Goal: Communication & Community: Participate in discussion

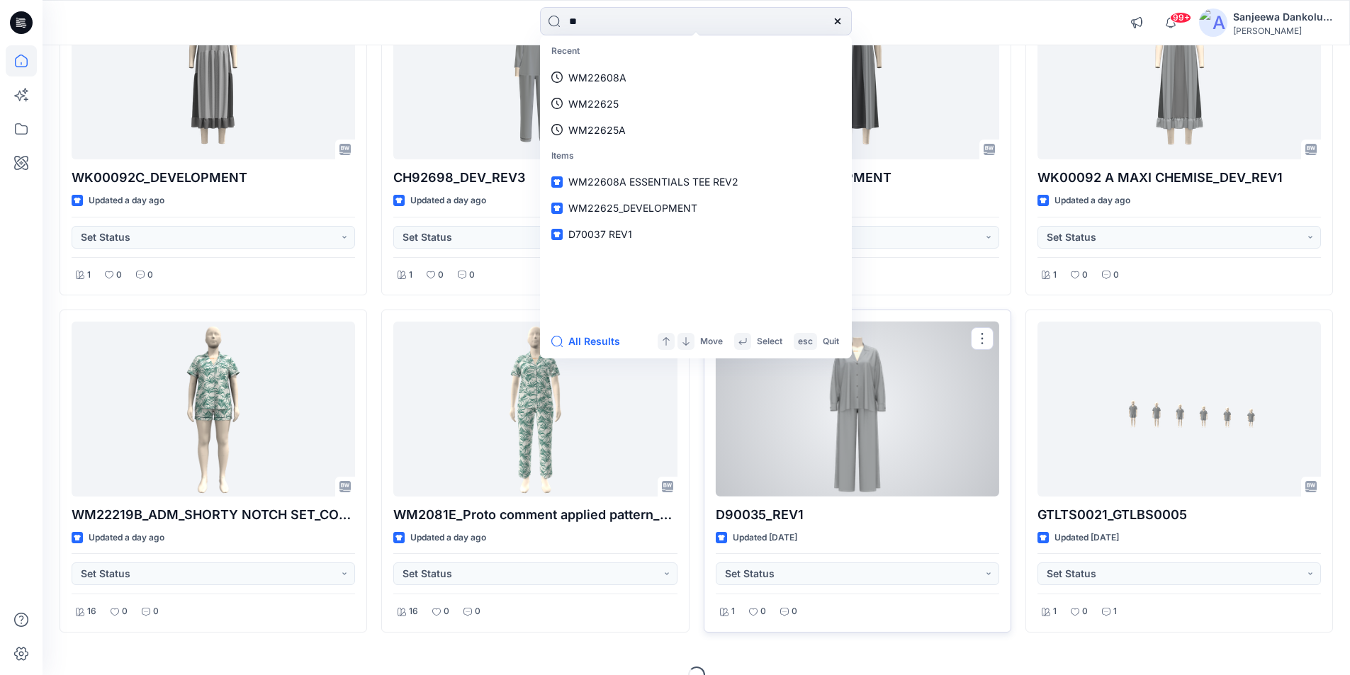
scroll to position [589, 0]
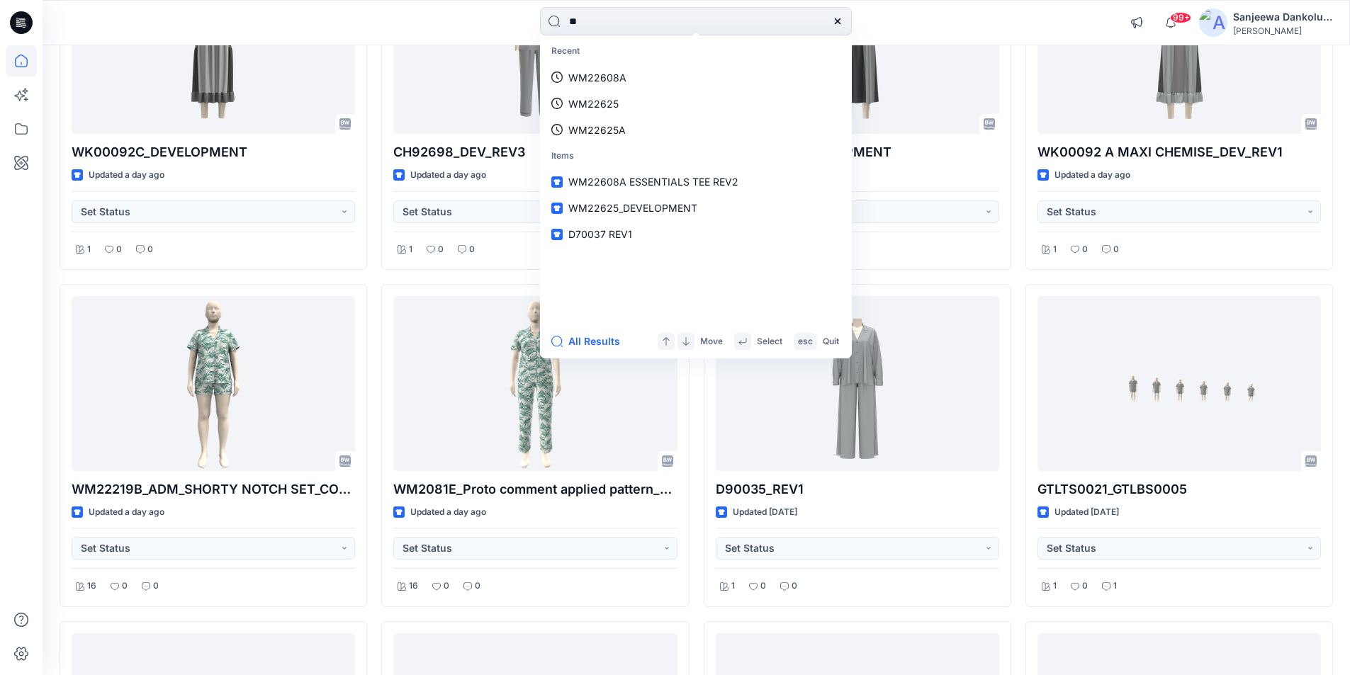
click at [952, 17] on div "** Recent WM22608A WM22625 WM22625A Items WM22608A ESSENTIALS TEE REV2 WM22625_…" at bounding box center [695, 22] width 653 height 31
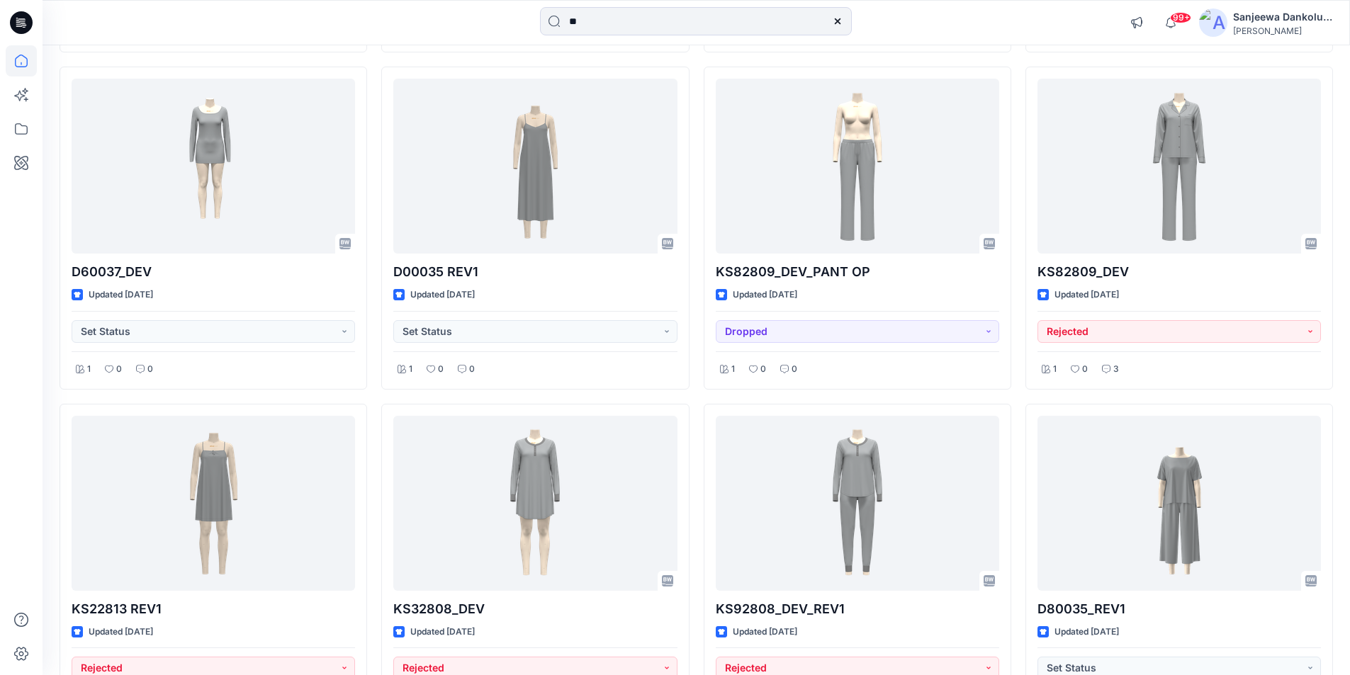
scroll to position [8681, 0]
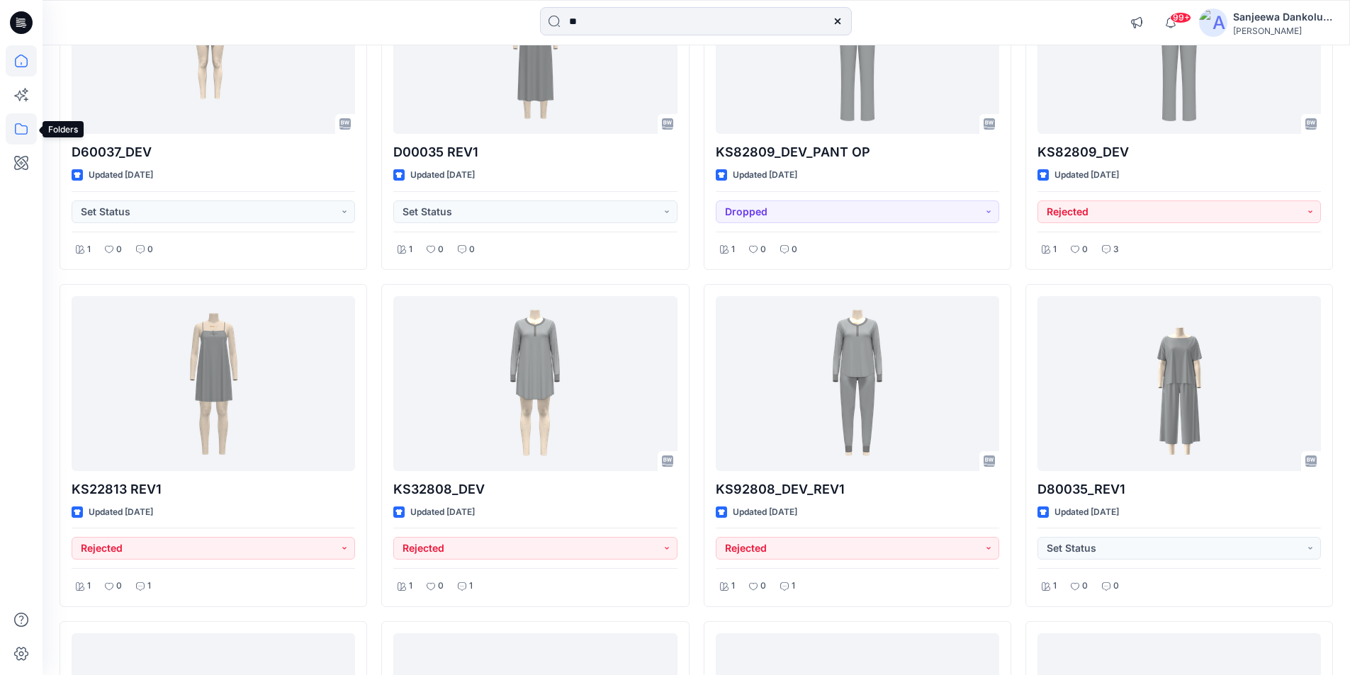
click at [17, 130] on icon at bounding box center [21, 128] width 31 height 31
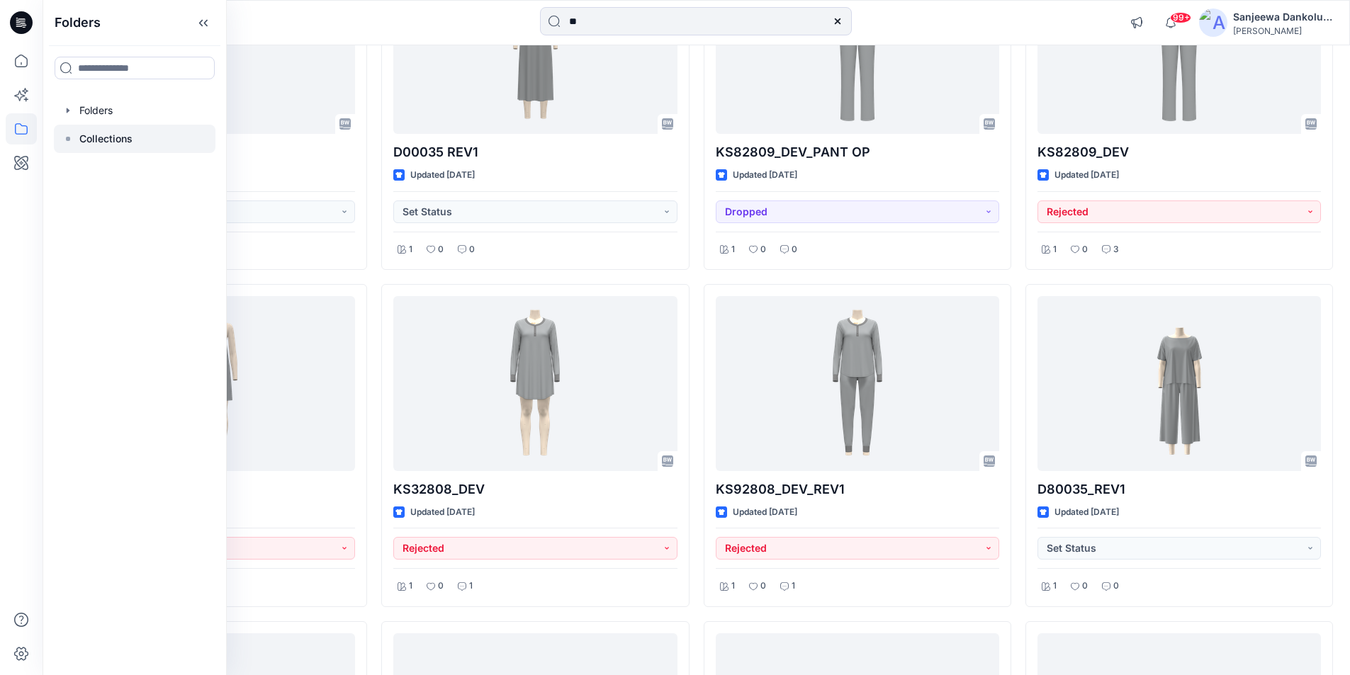
click at [91, 144] on p "Collections" at bounding box center [105, 138] width 53 height 17
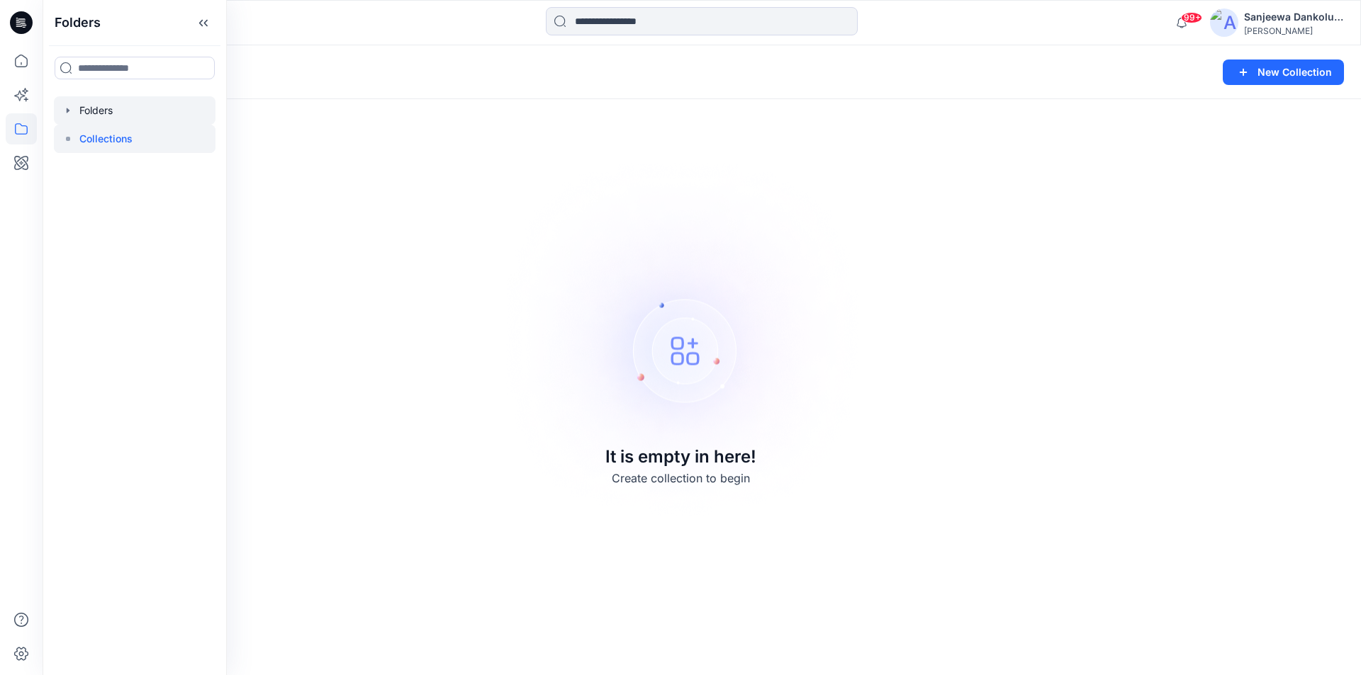
click at [139, 118] on div at bounding box center [135, 110] width 162 height 28
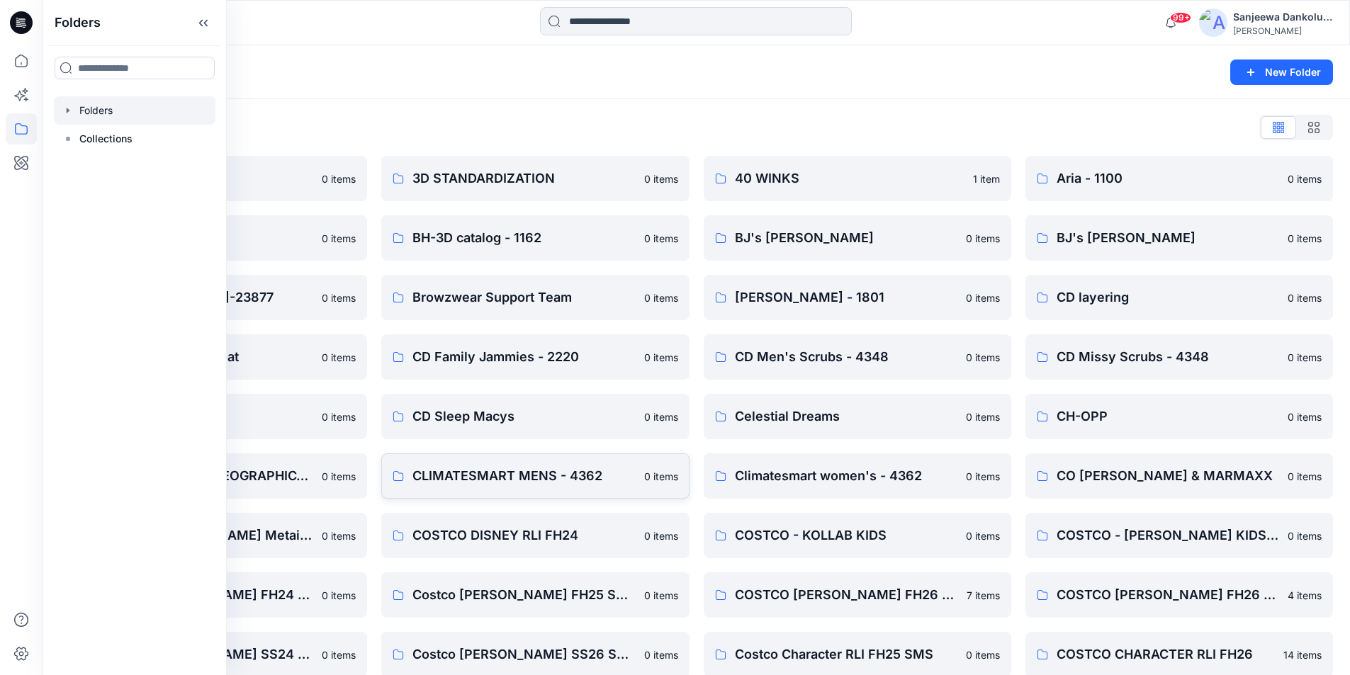
click at [505, 484] on p "CLIMATESMART MENS - 4362" at bounding box center [523, 476] width 223 height 20
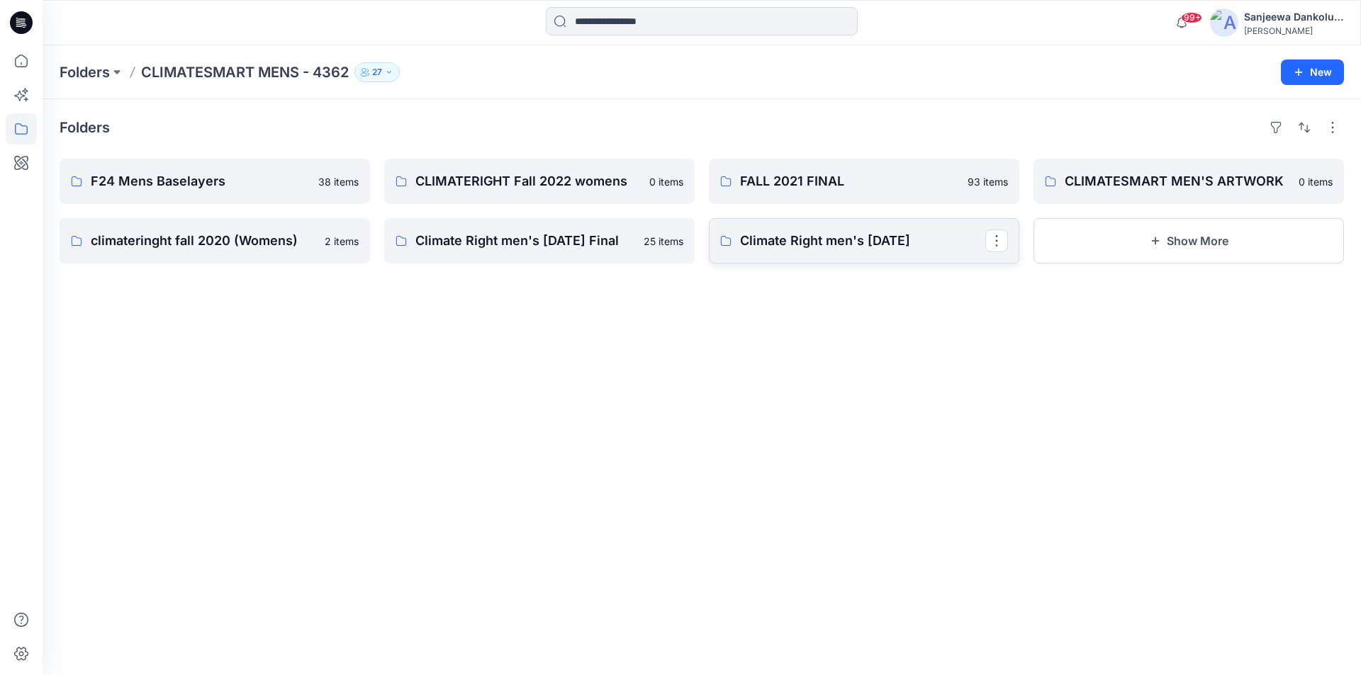
click at [793, 240] on p "Climate Right men's 2019/8/26" at bounding box center [862, 241] width 245 height 20
click at [197, 193] on link "F24 Mens Baselayers" at bounding box center [215, 181] width 310 height 45
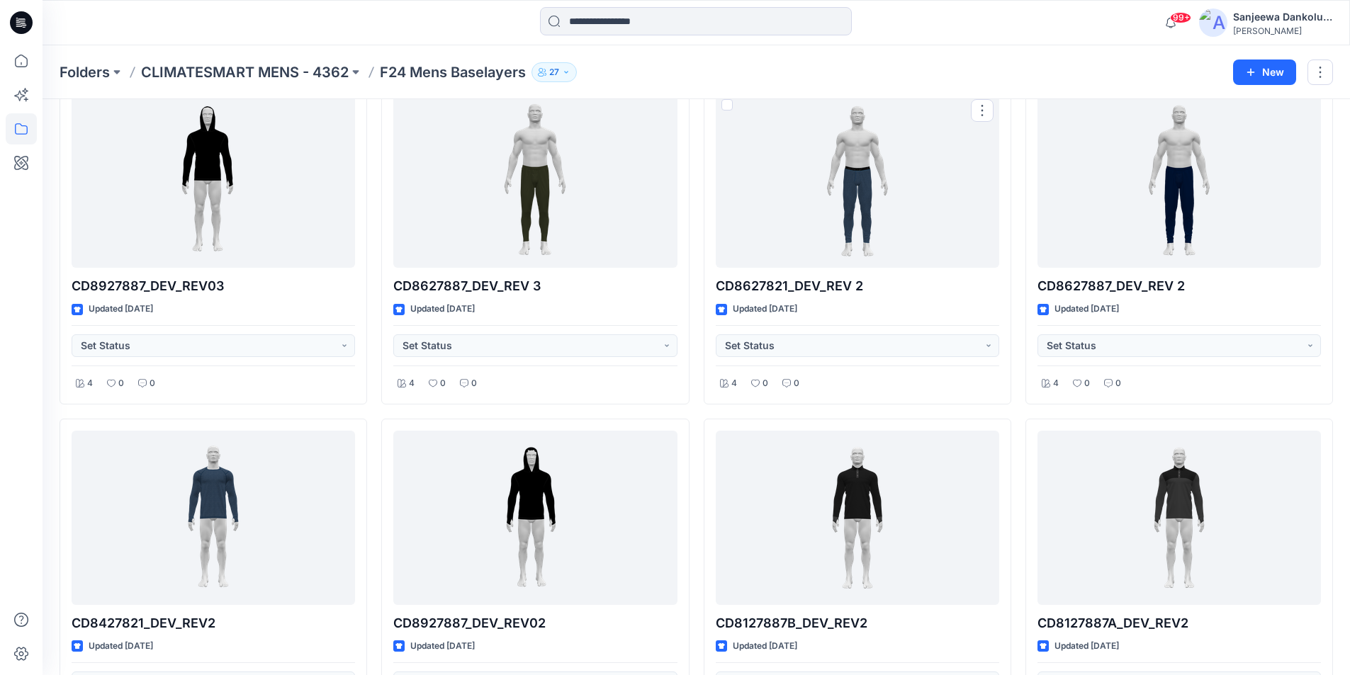
scroll to position [496, 0]
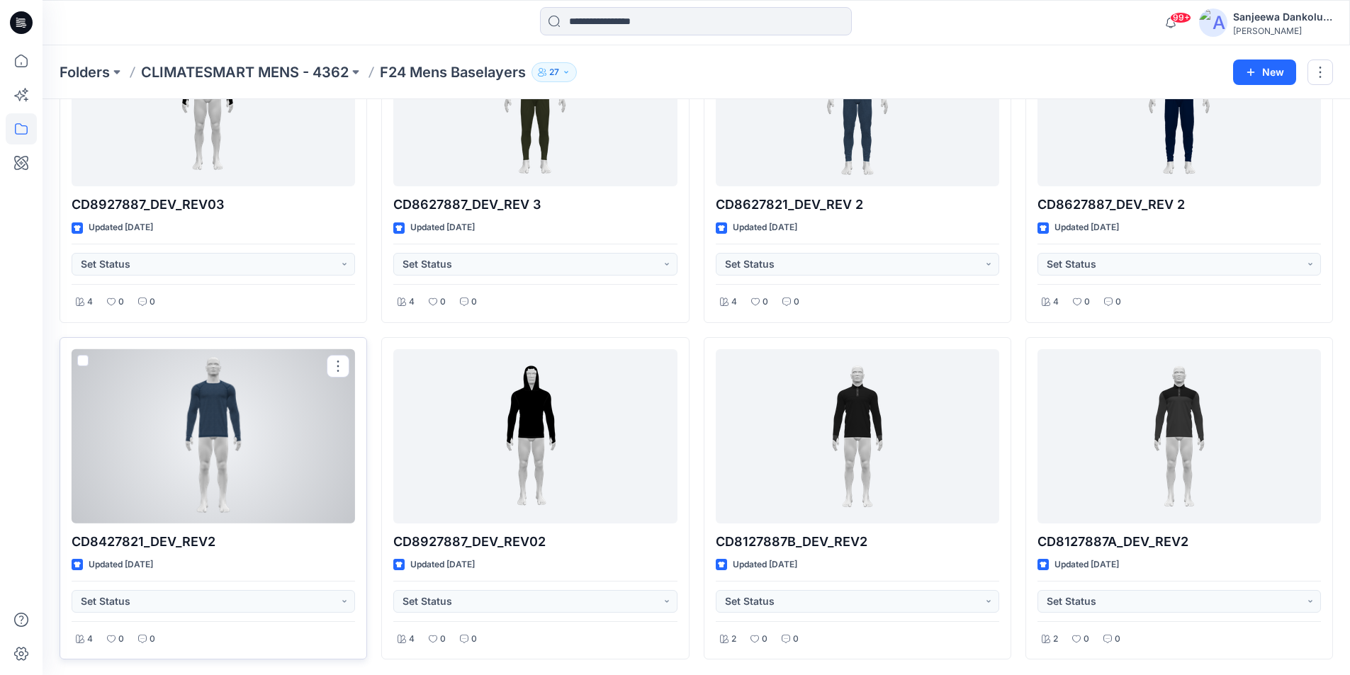
click at [205, 444] on div at bounding box center [213, 436] width 283 height 175
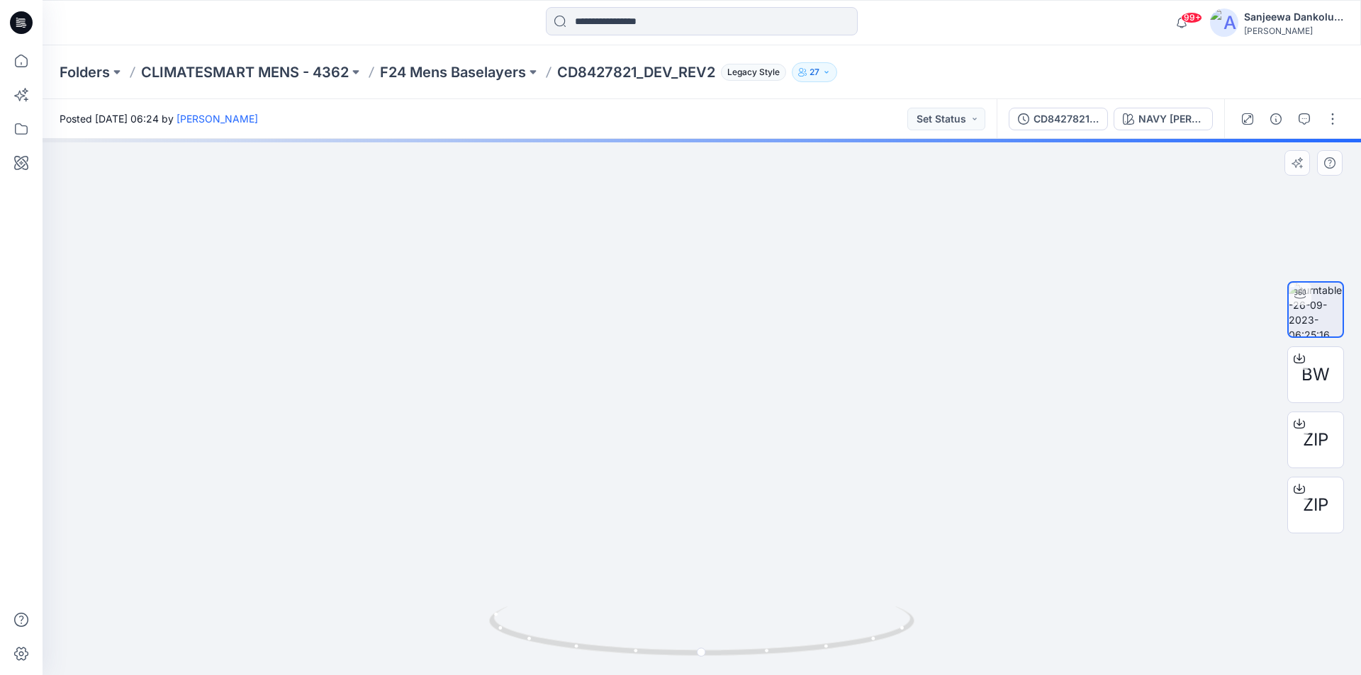
drag, startPoint x: 699, startPoint y: 357, endPoint x: 698, endPoint y: 381, distance: 23.4
click at [13, 20] on icon at bounding box center [21, 22] width 23 height 23
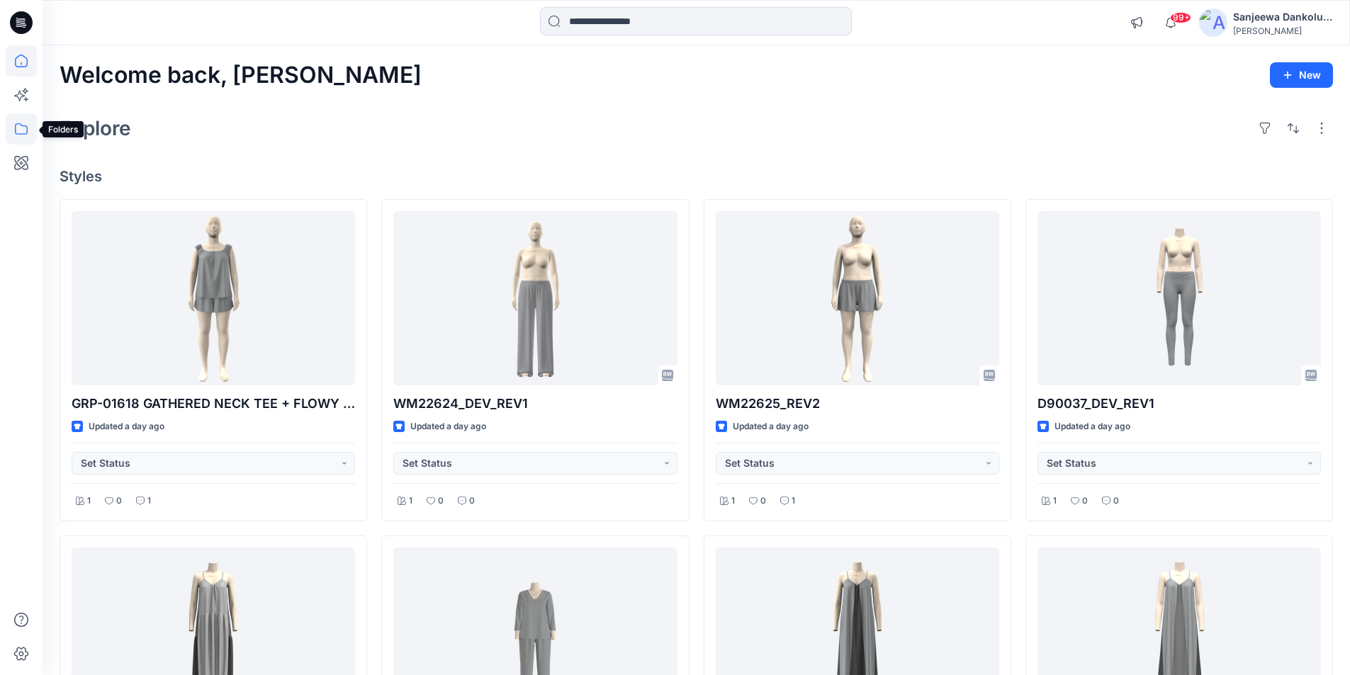
click at [21, 130] on icon at bounding box center [21, 128] width 31 height 31
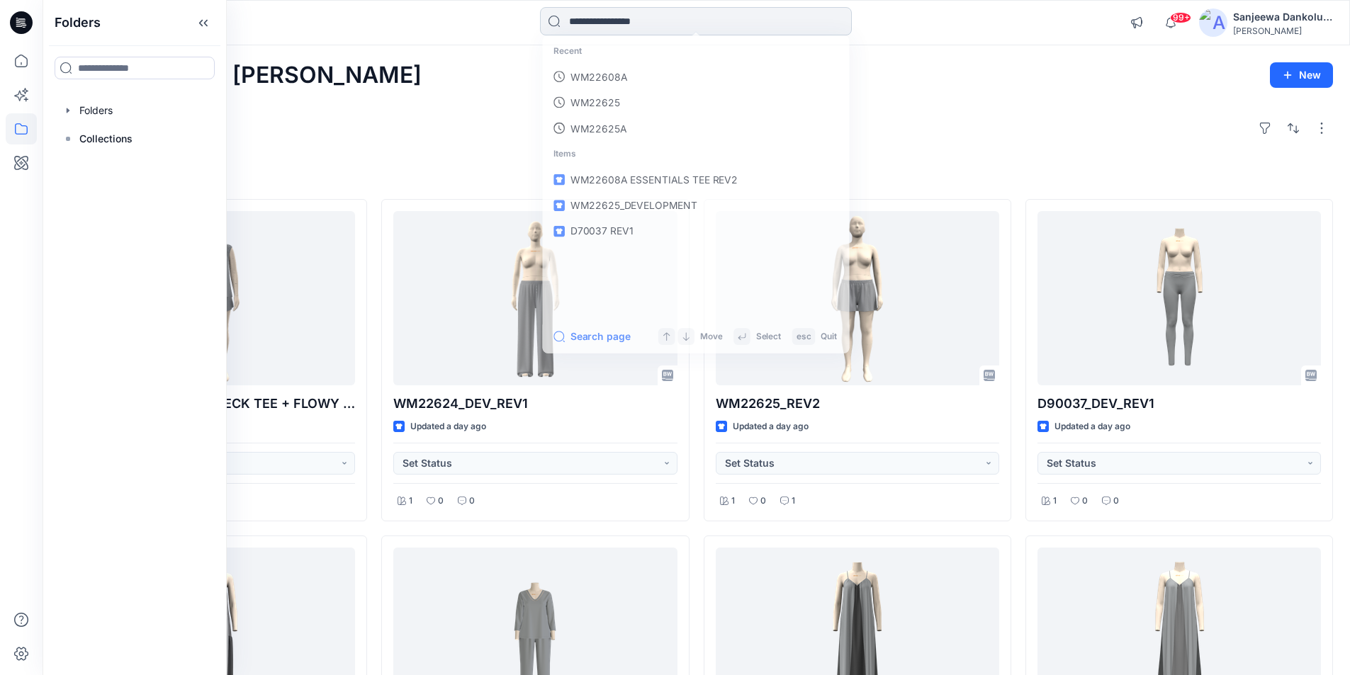
click at [602, 18] on input at bounding box center [696, 21] width 312 height 28
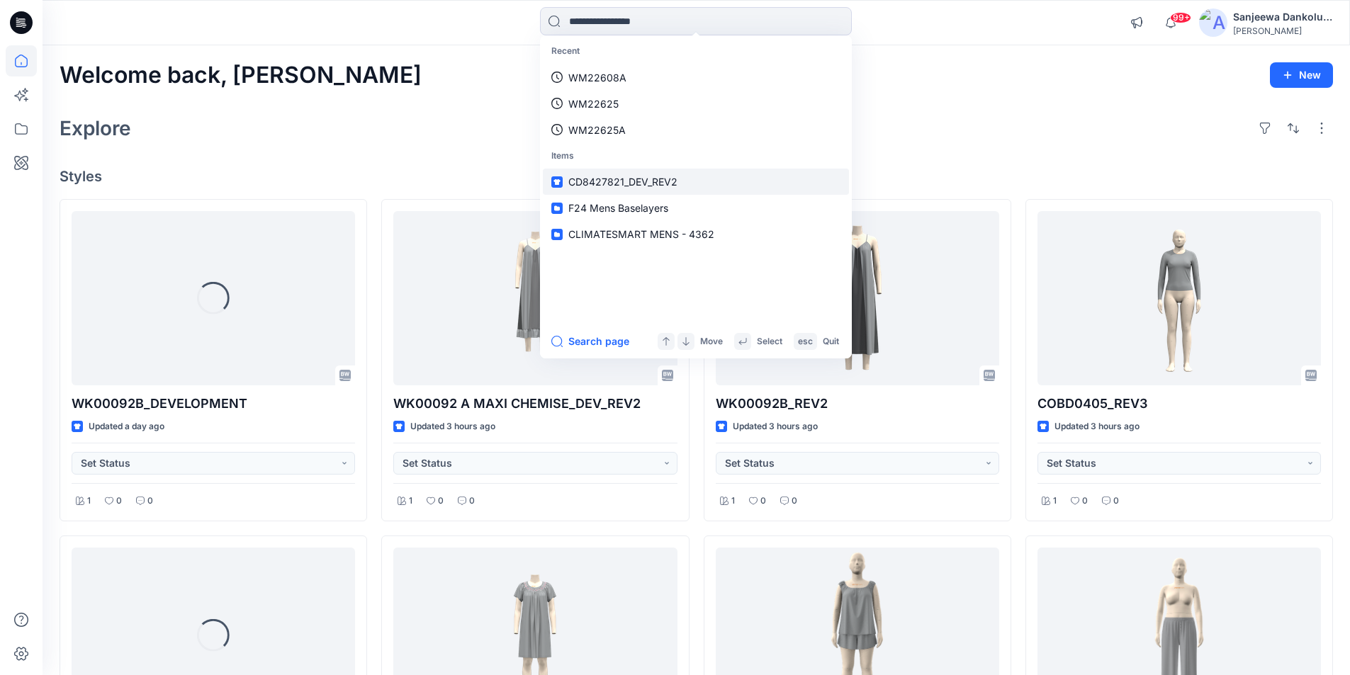
click at [617, 176] on span "CD8427821_DEV_REV2" at bounding box center [622, 182] width 109 height 12
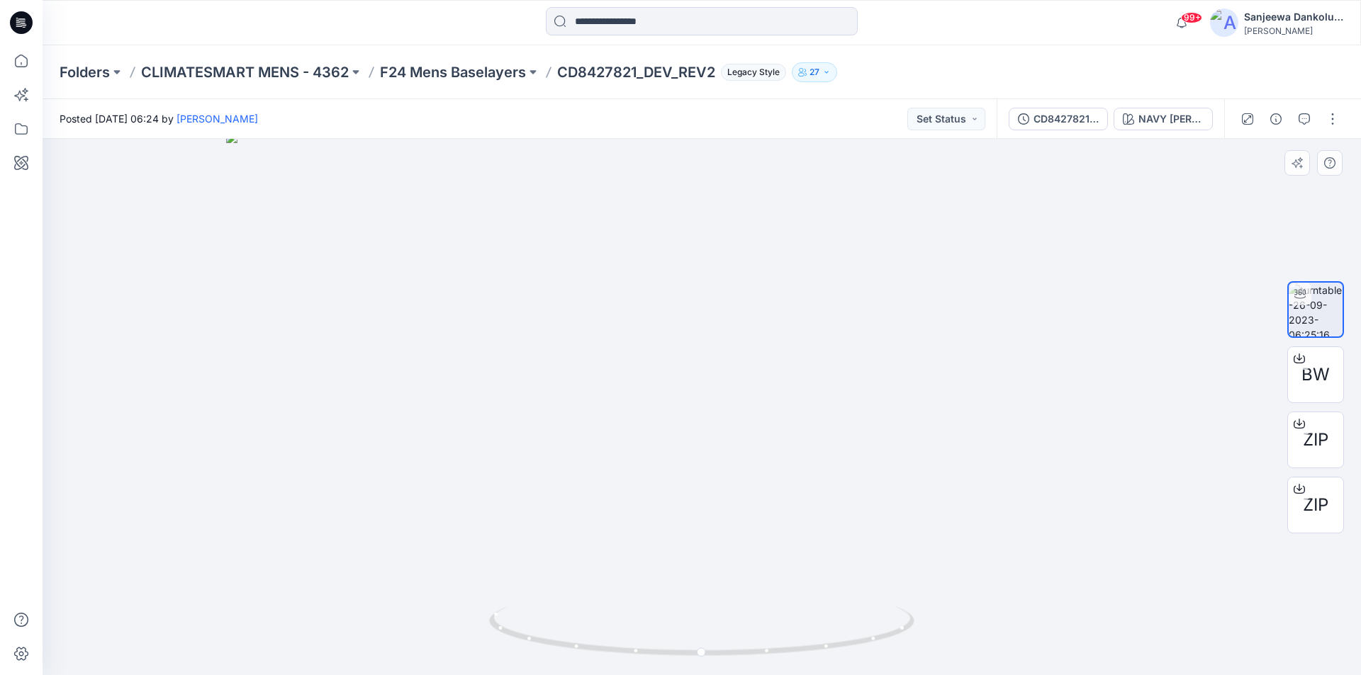
drag, startPoint x: 670, startPoint y: 335, endPoint x: 443, endPoint y: 269, distance: 236.4
click at [286, 73] on p "CLIMATESMART MENS - 4362" at bounding box center [245, 72] width 208 height 20
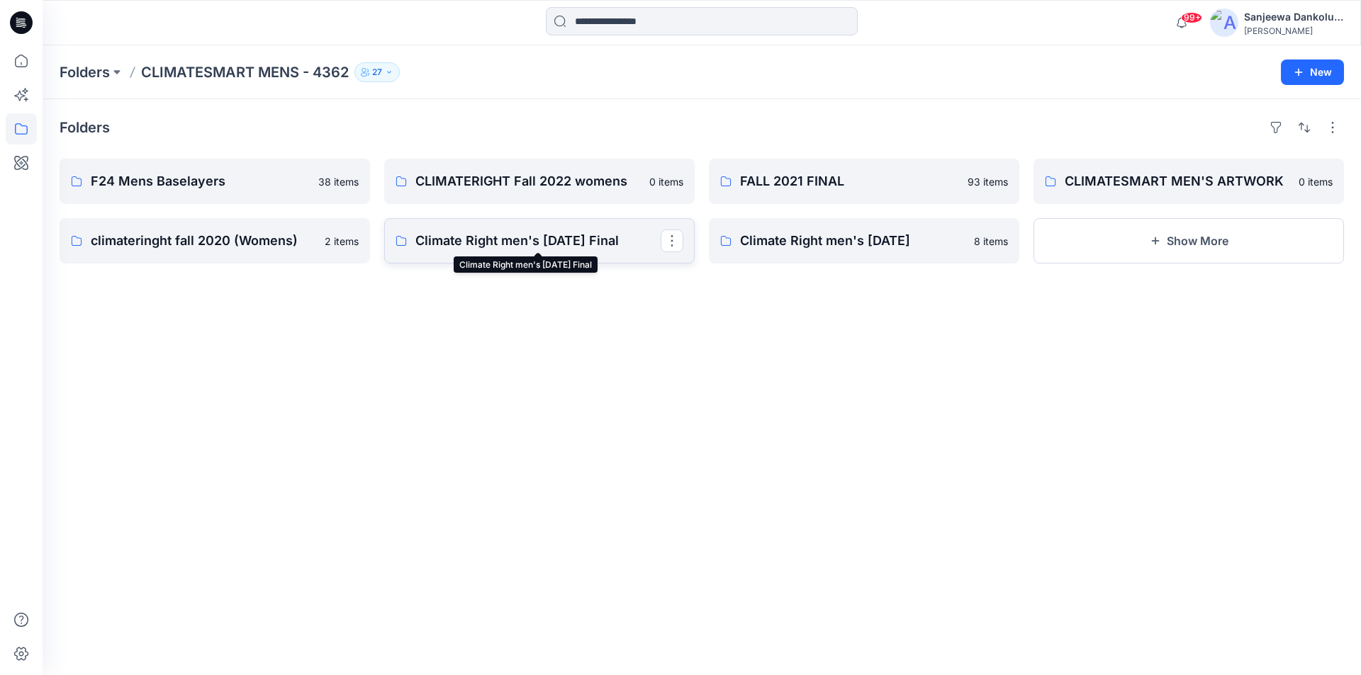
click at [500, 237] on p "Climate Right men's 06 /09 /2019 Final" at bounding box center [537, 241] width 245 height 20
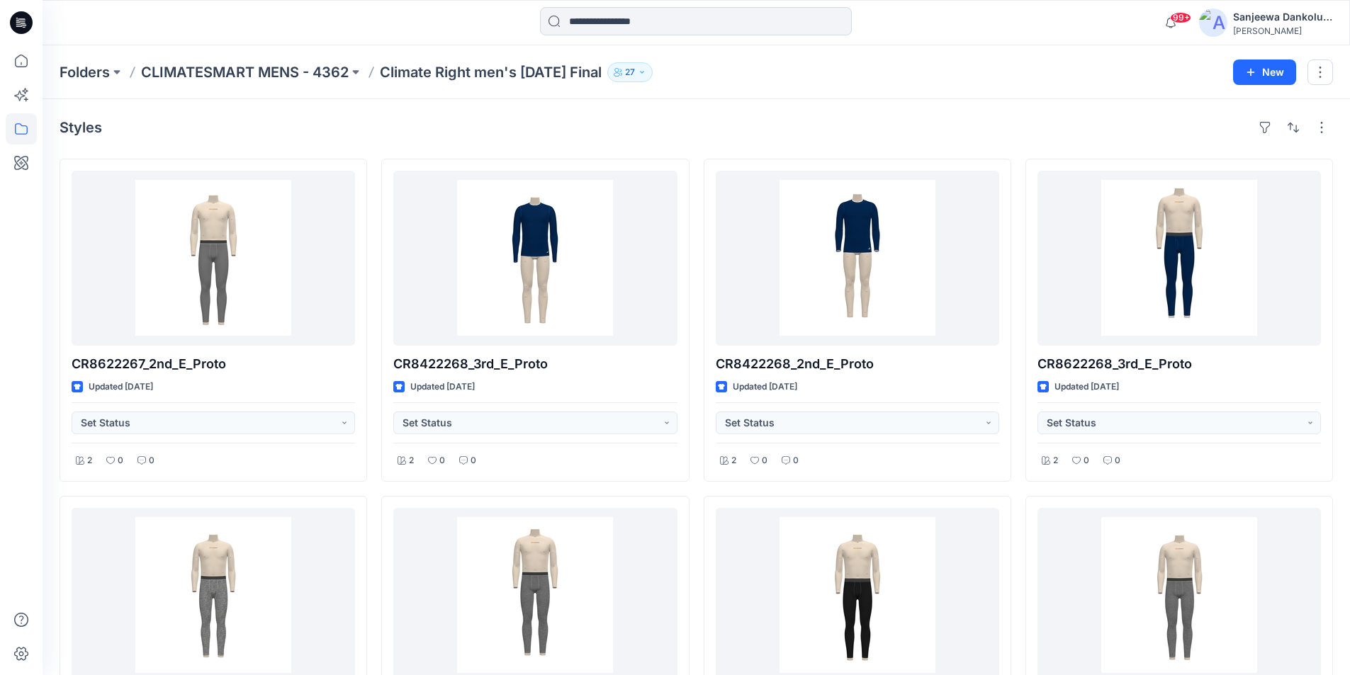
click at [26, 23] on icon at bounding box center [21, 22] width 23 height 23
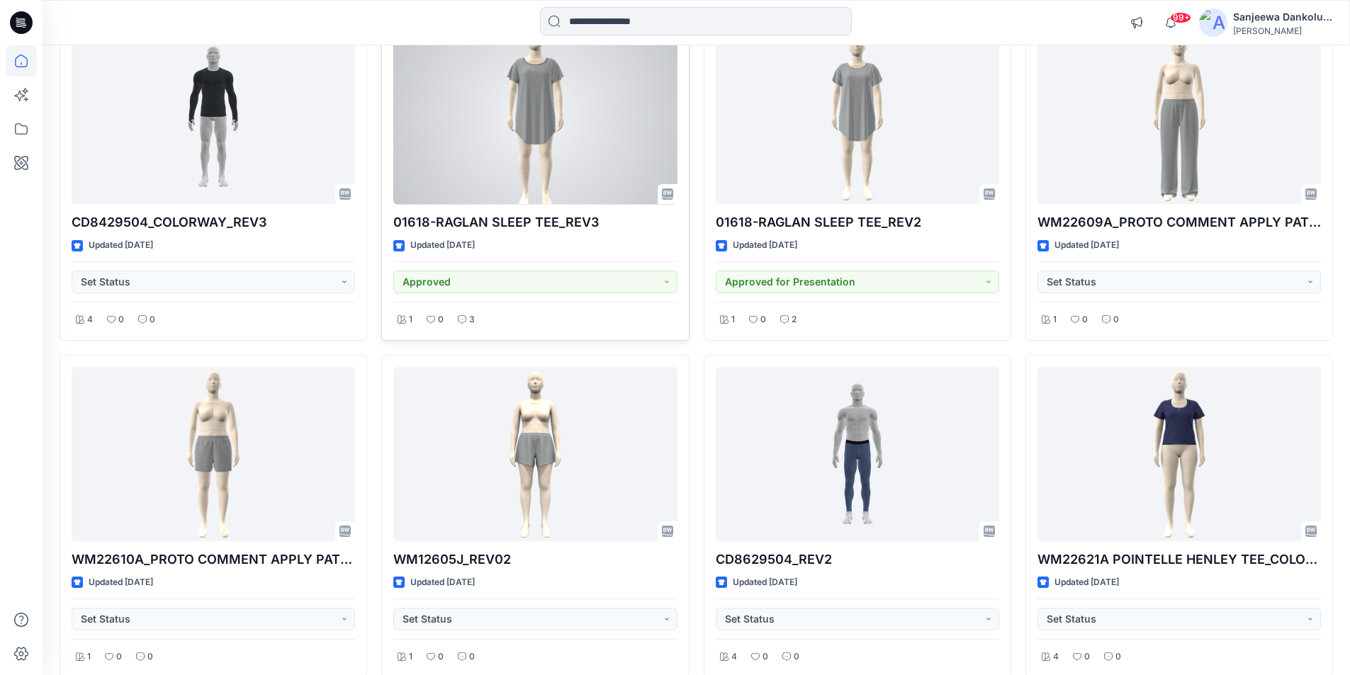
scroll to position [10349, 0]
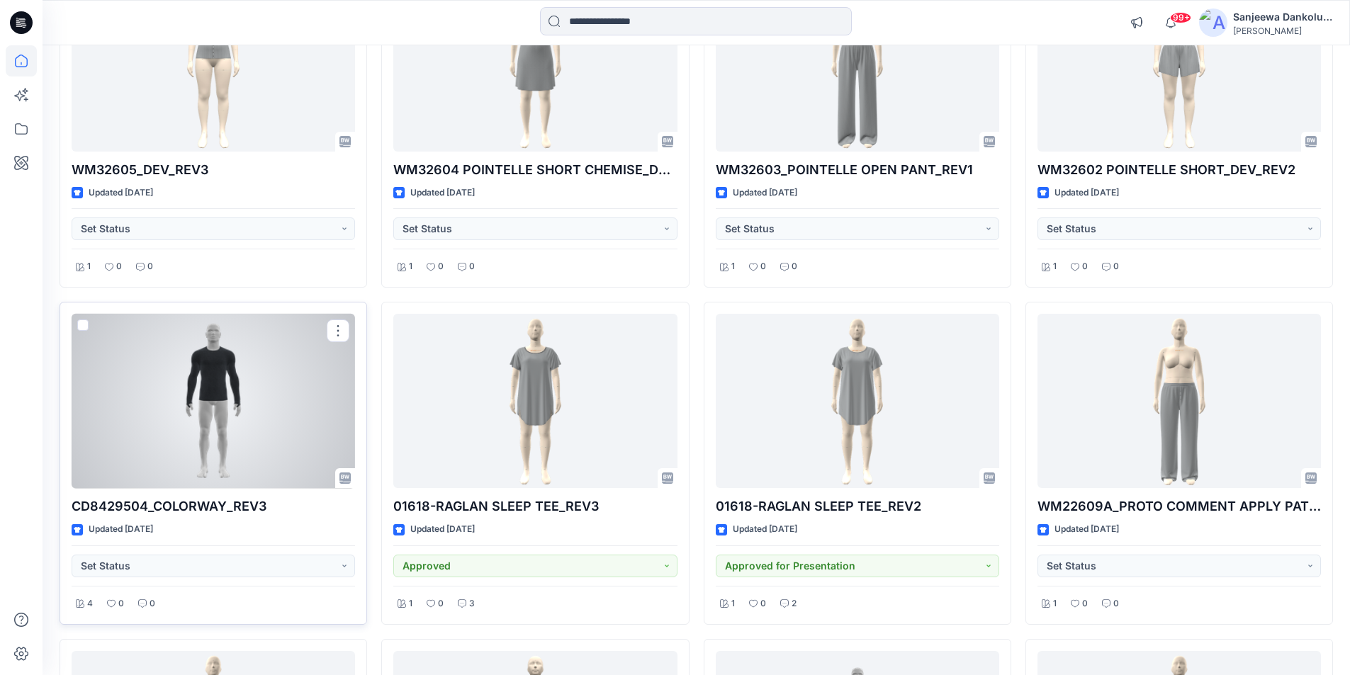
click at [267, 402] on div at bounding box center [213, 401] width 283 height 175
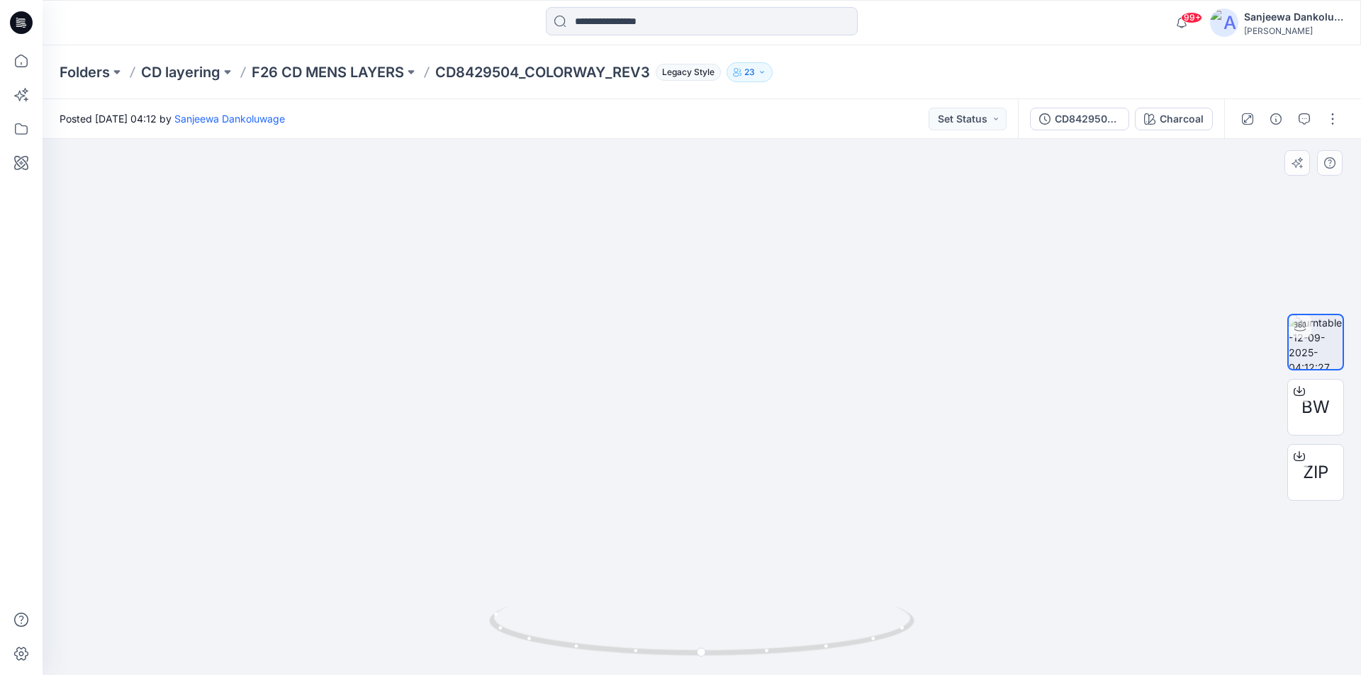
drag, startPoint x: 680, startPoint y: 339, endPoint x: 673, endPoint y: 476, distance: 137.7
click at [544, 322] on img at bounding box center [701, 381] width 921 height 588
click at [1179, 118] on div "Charcoal" at bounding box center [1181, 119] width 44 height 16
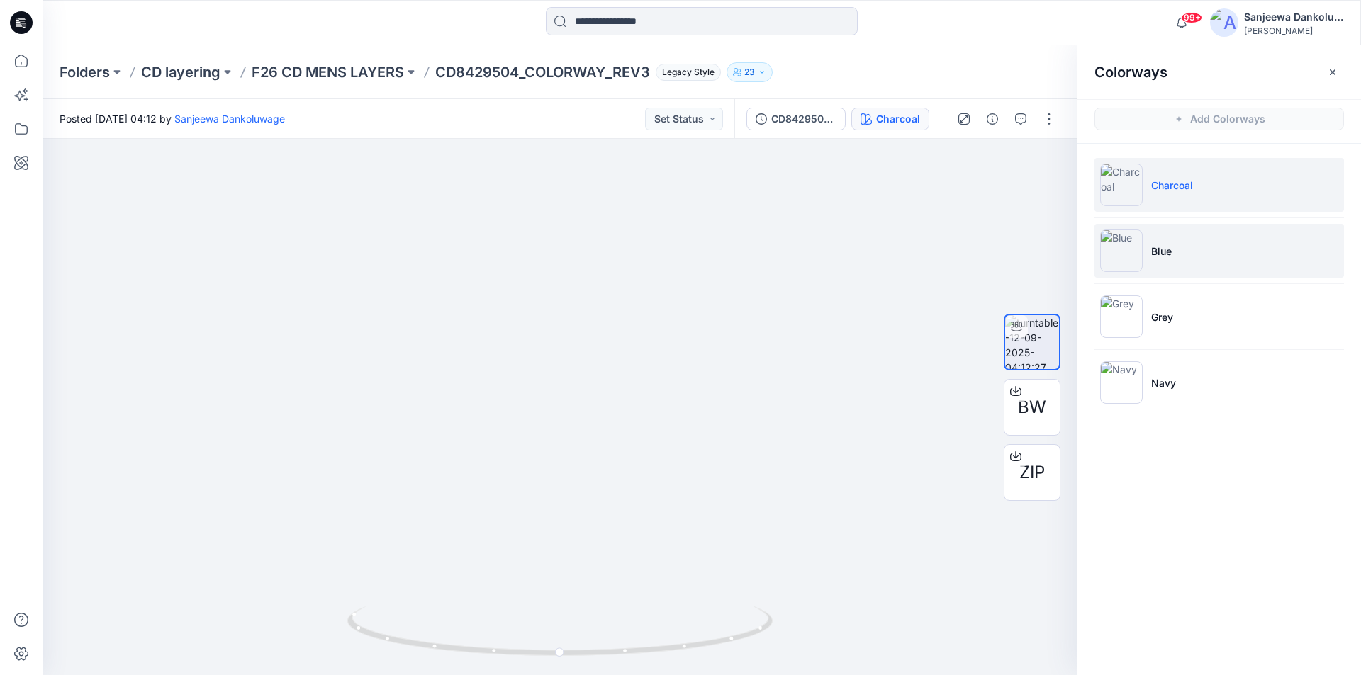
click at [1123, 254] on img at bounding box center [1121, 251] width 43 height 43
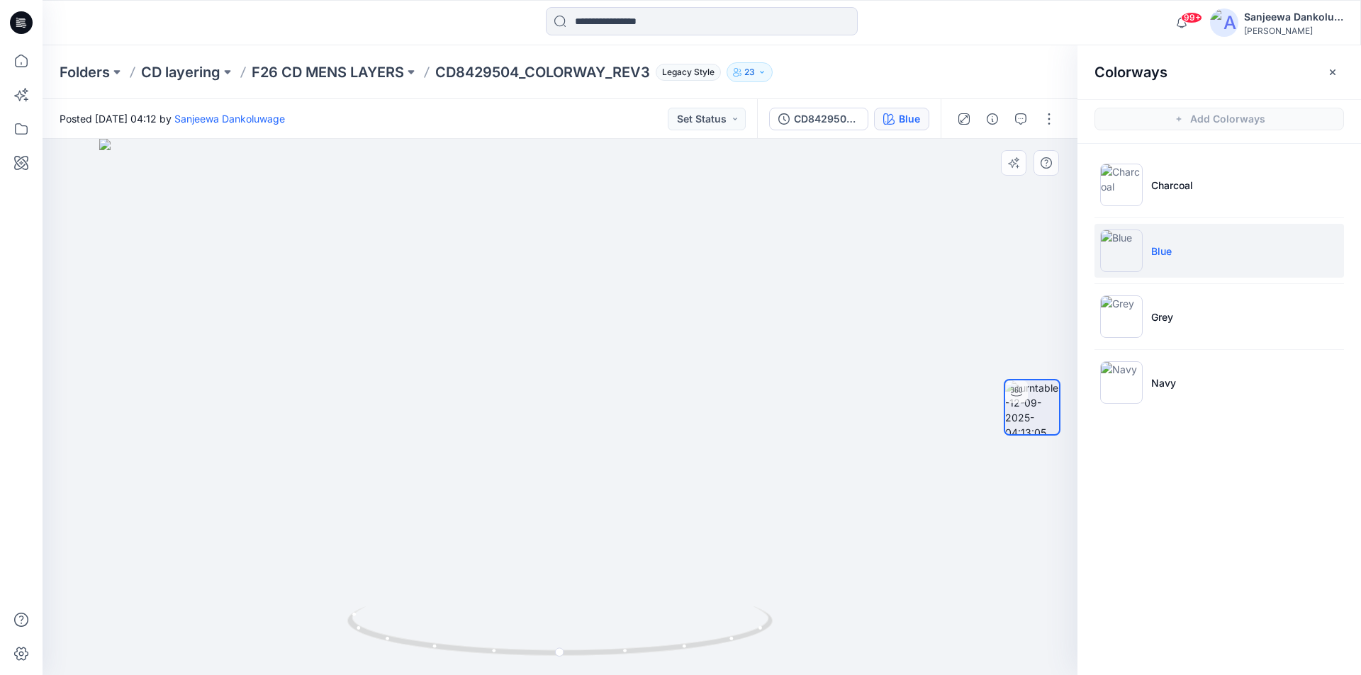
drag, startPoint x: 540, startPoint y: 320, endPoint x: 539, endPoint y: 507, distance: 187.1
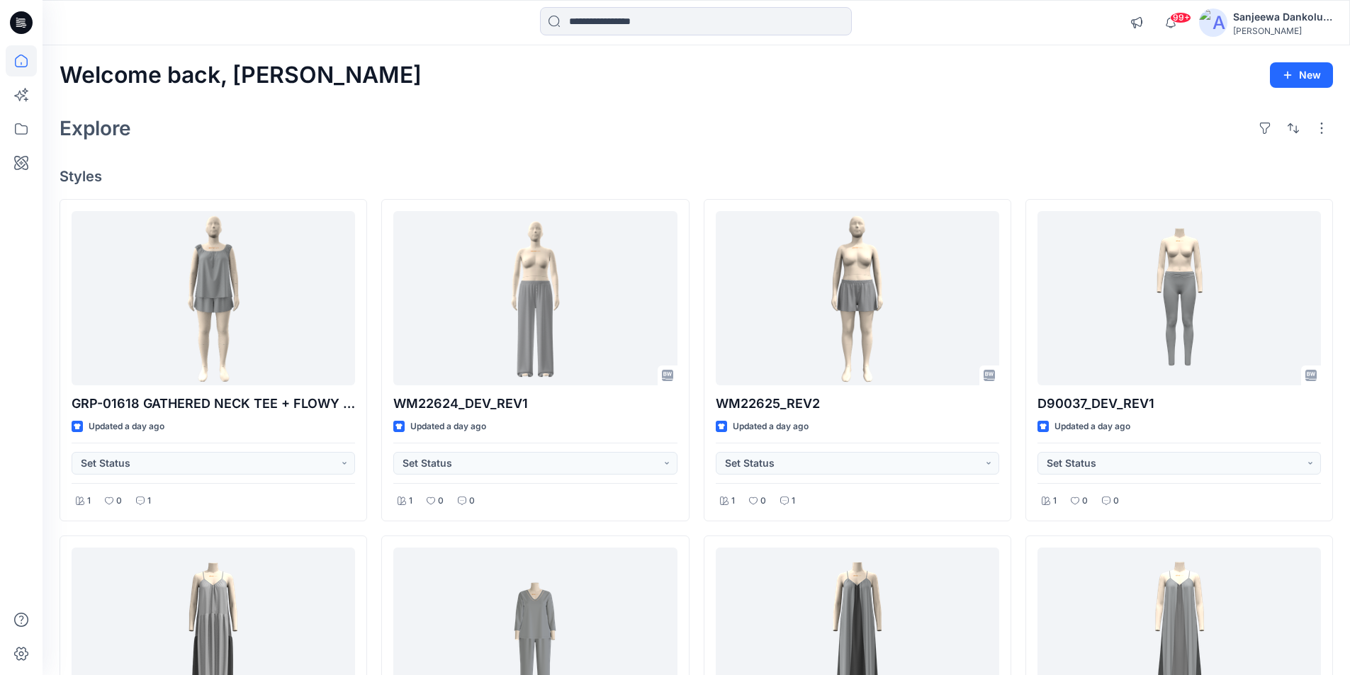
click at [14, 17] on icon at bounding box center [21, 22] width 23 height 23
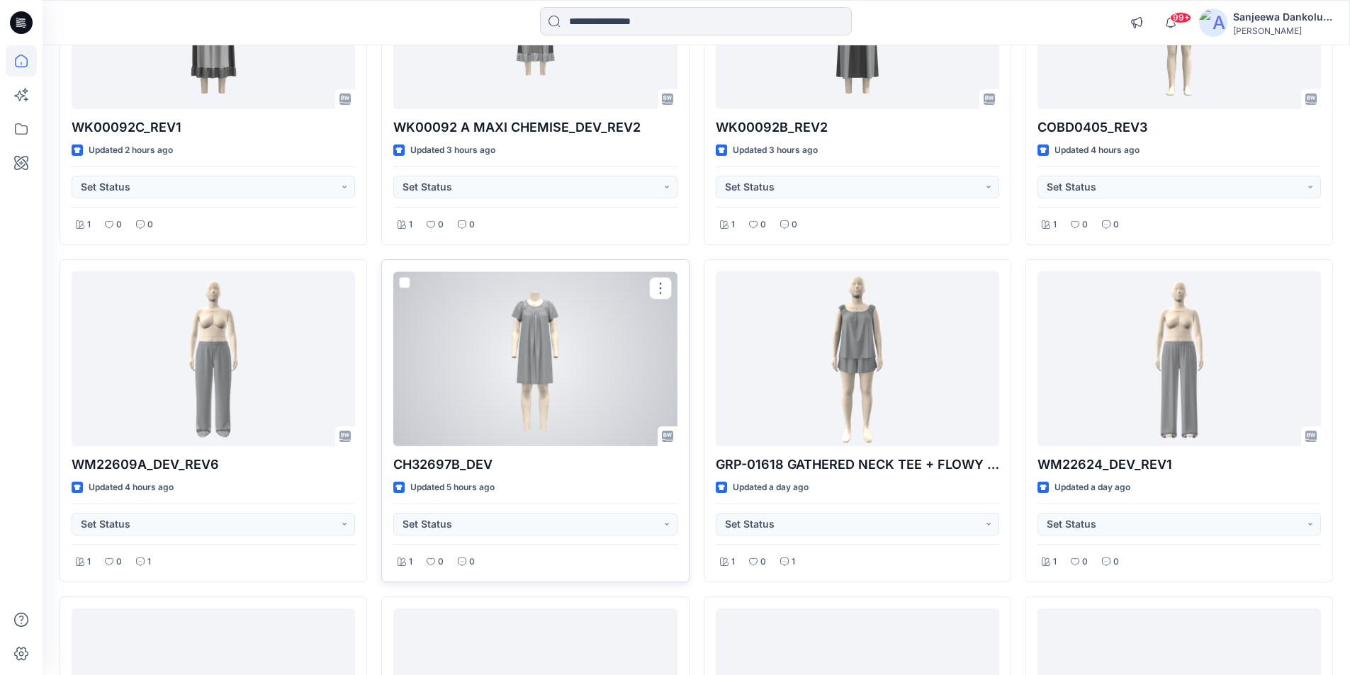
scroll to position [283, 0]
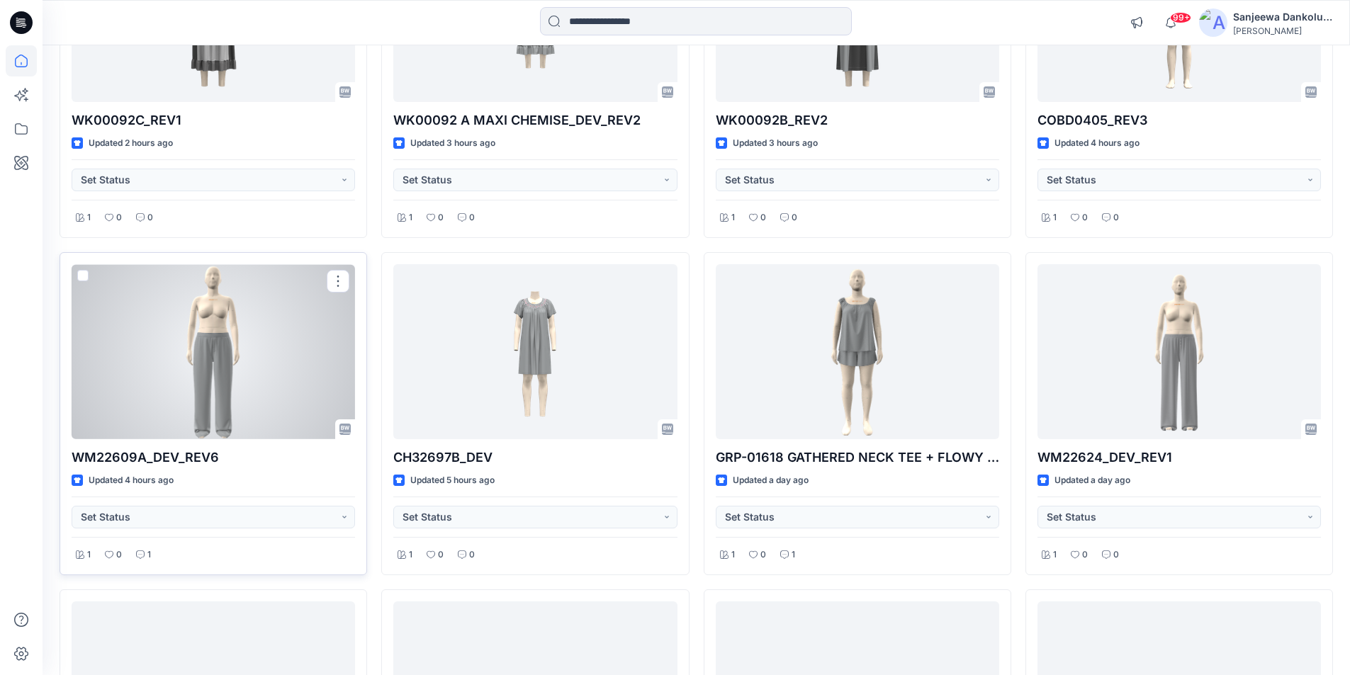
click at [248, 361] on div at bounding box center [213, 351] width 283 height 175
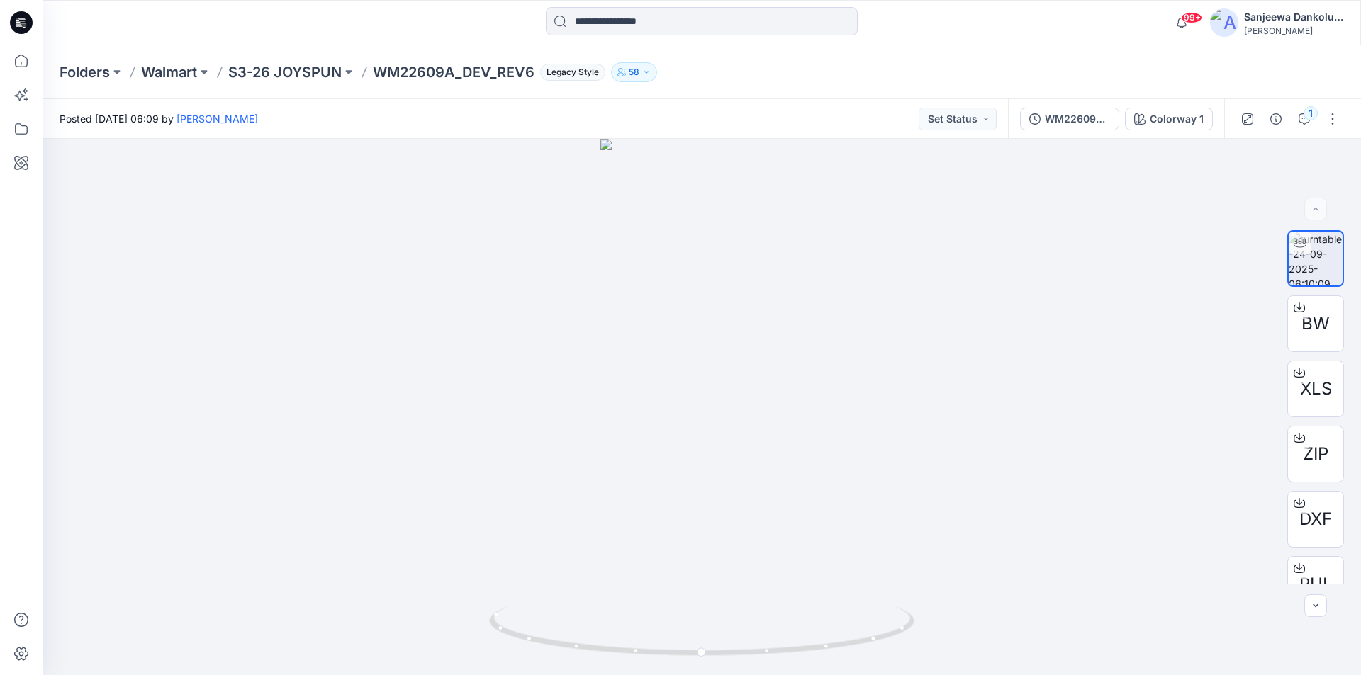
click at [18, 23] on icon at bounding box center [21, 22] width 23 height 23
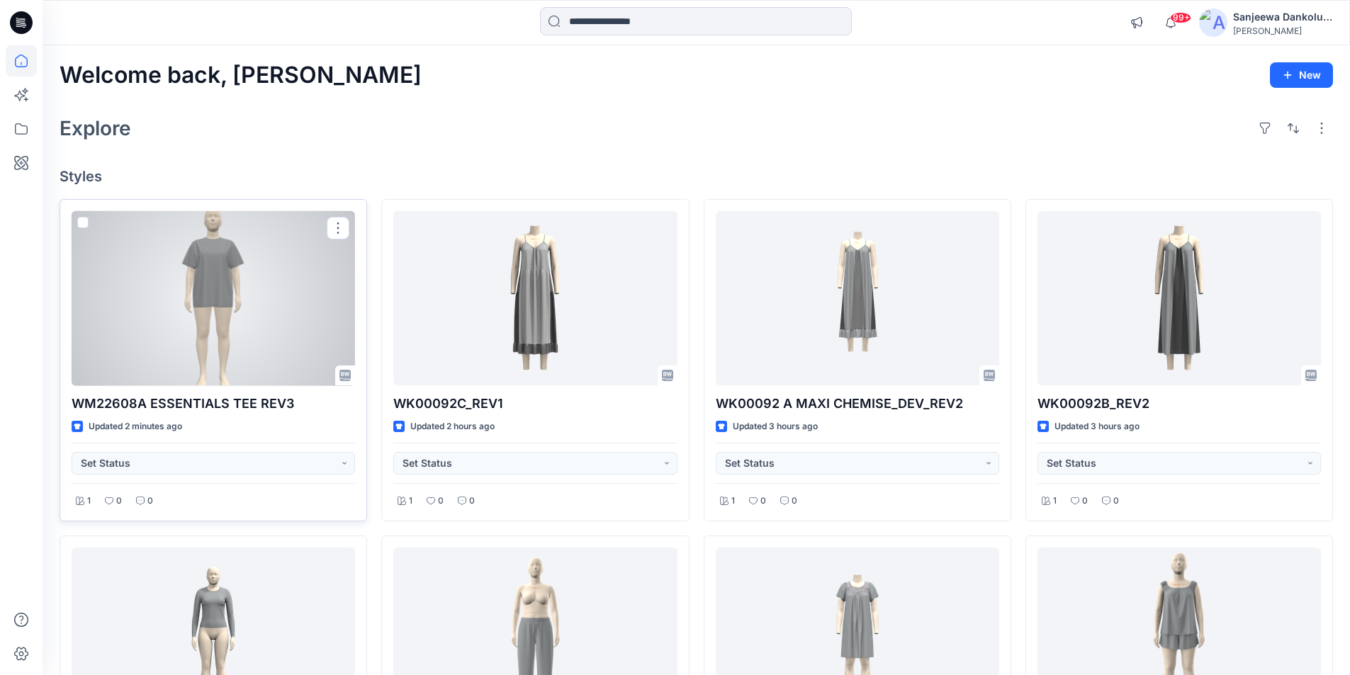
click at [172, 304] on div at bounding box center [213, 298] width 283 height 175
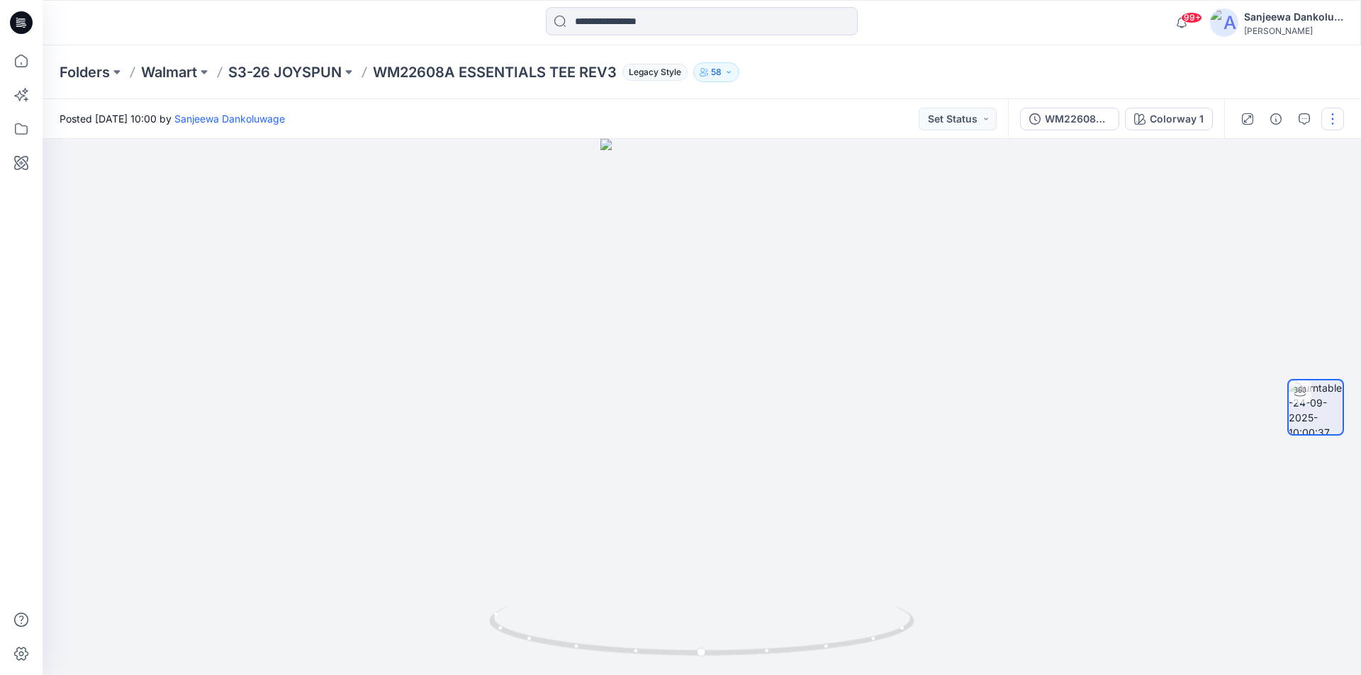
click at [1337, 118] on button "button" at bounding box center [1332, 119] width 23 height 23
click at [1259, 151] on button "Edit" at bounding box center [1273, 152] width 130 height 26
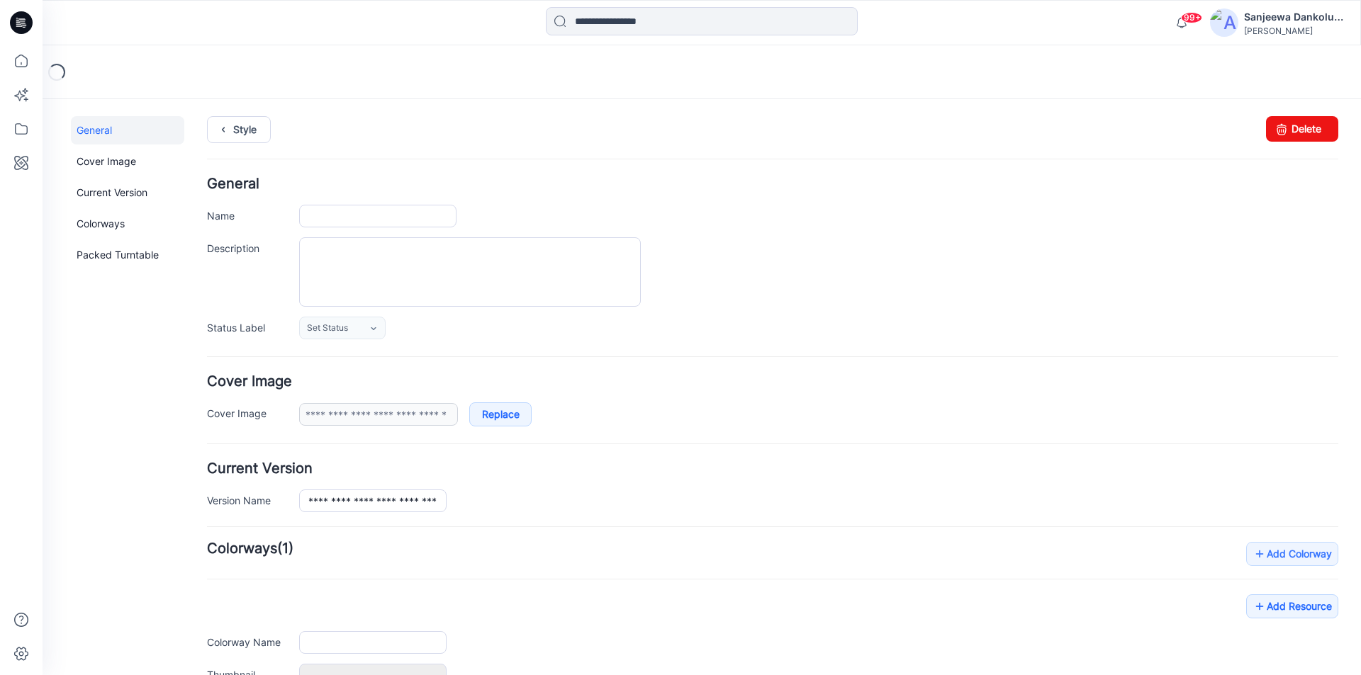
type input "**********"
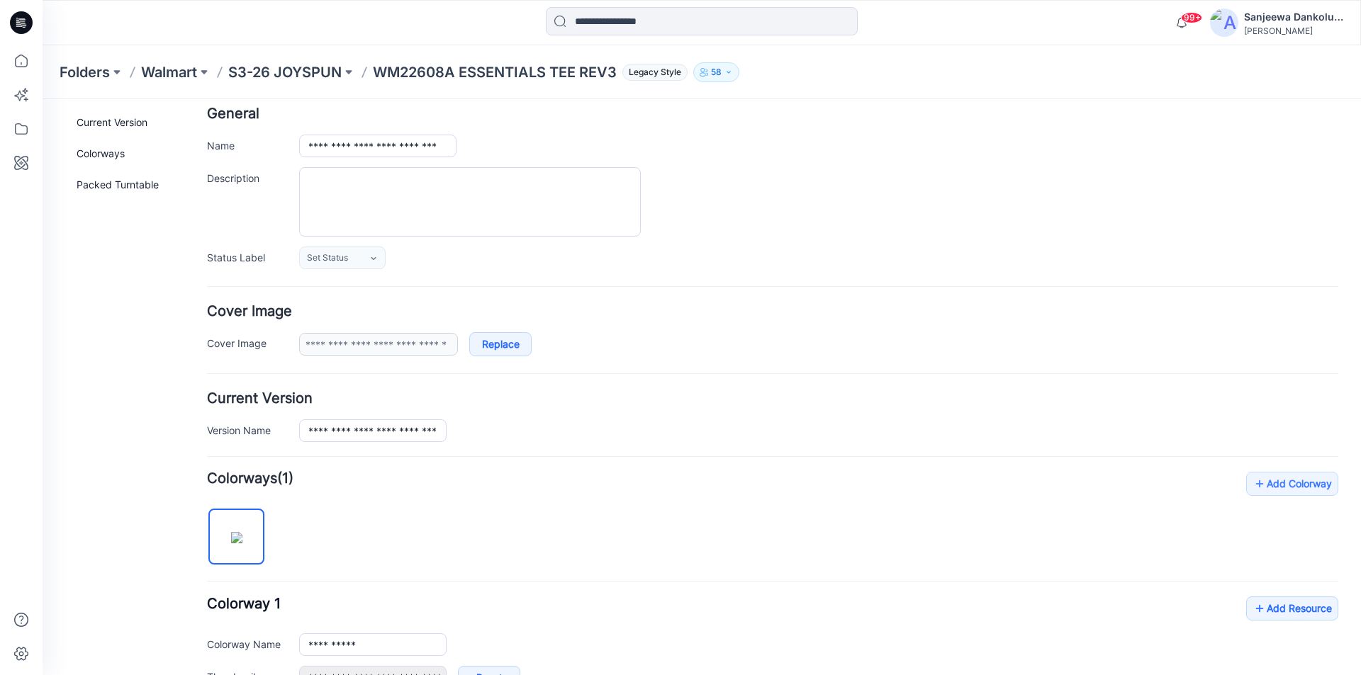
scroll to position [71, 0]
click at [1276, 612] on link "Add Resource" at bounding box center [1292, 608] width 92 height 24
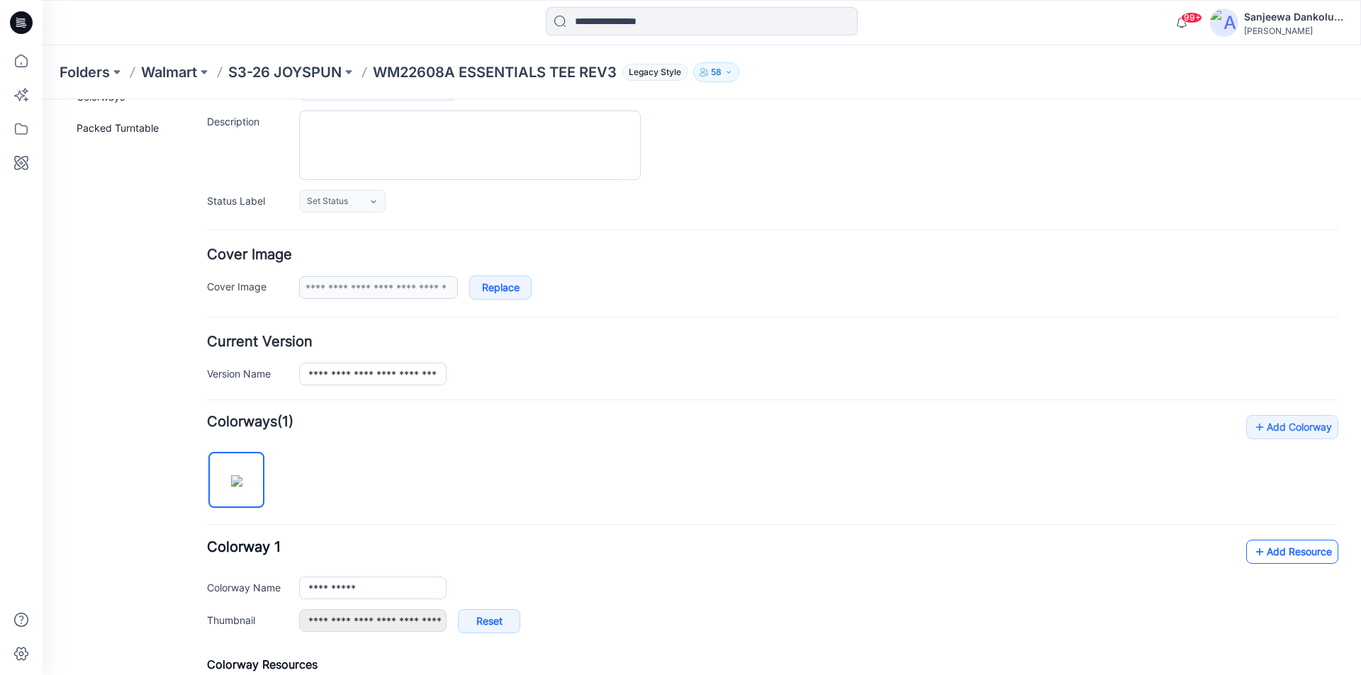
scroll to position [213, 0]
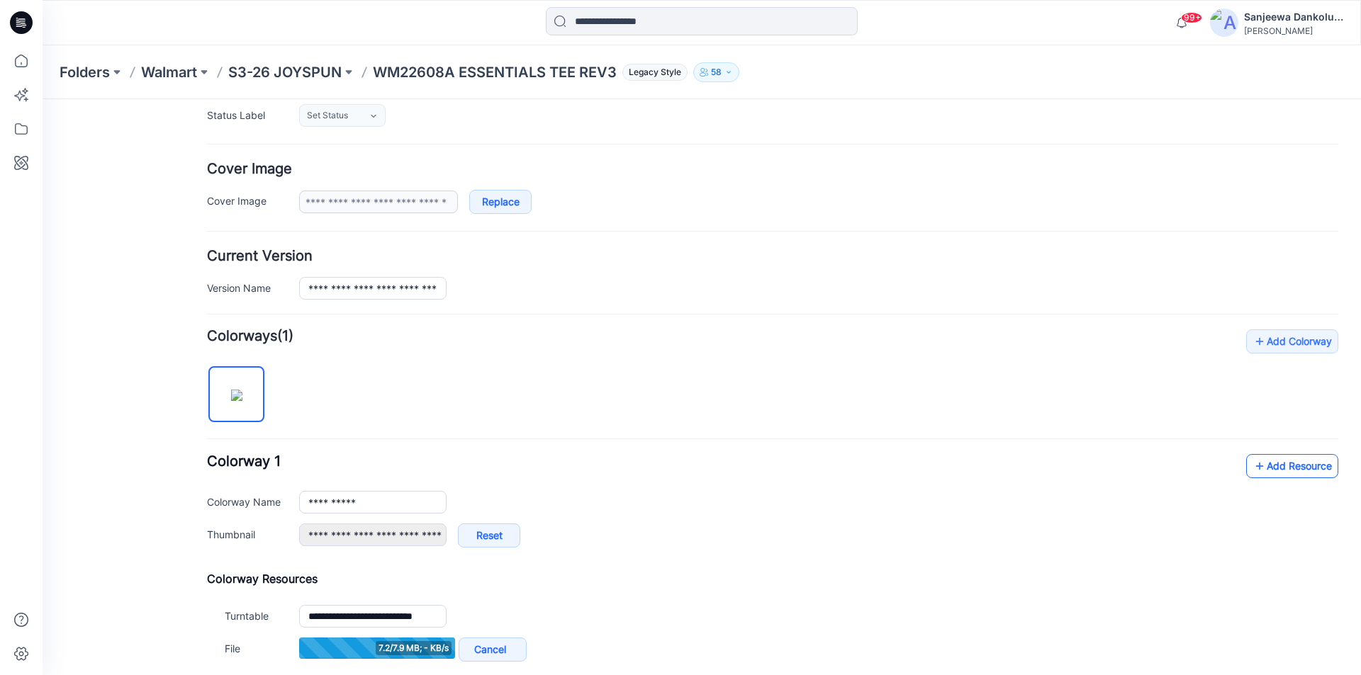
click at [1252, 463] on icon at bounding box center [1259, 466] width 14 height 23
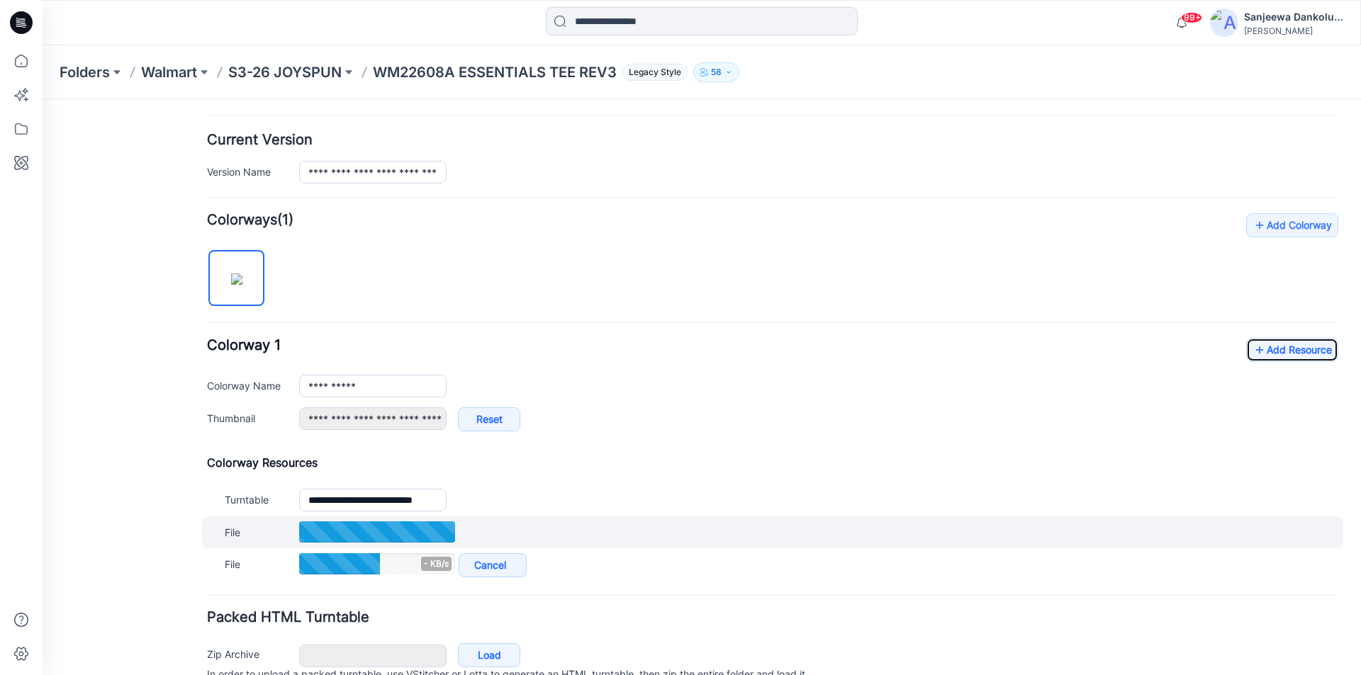
scroll to position [354, 0]
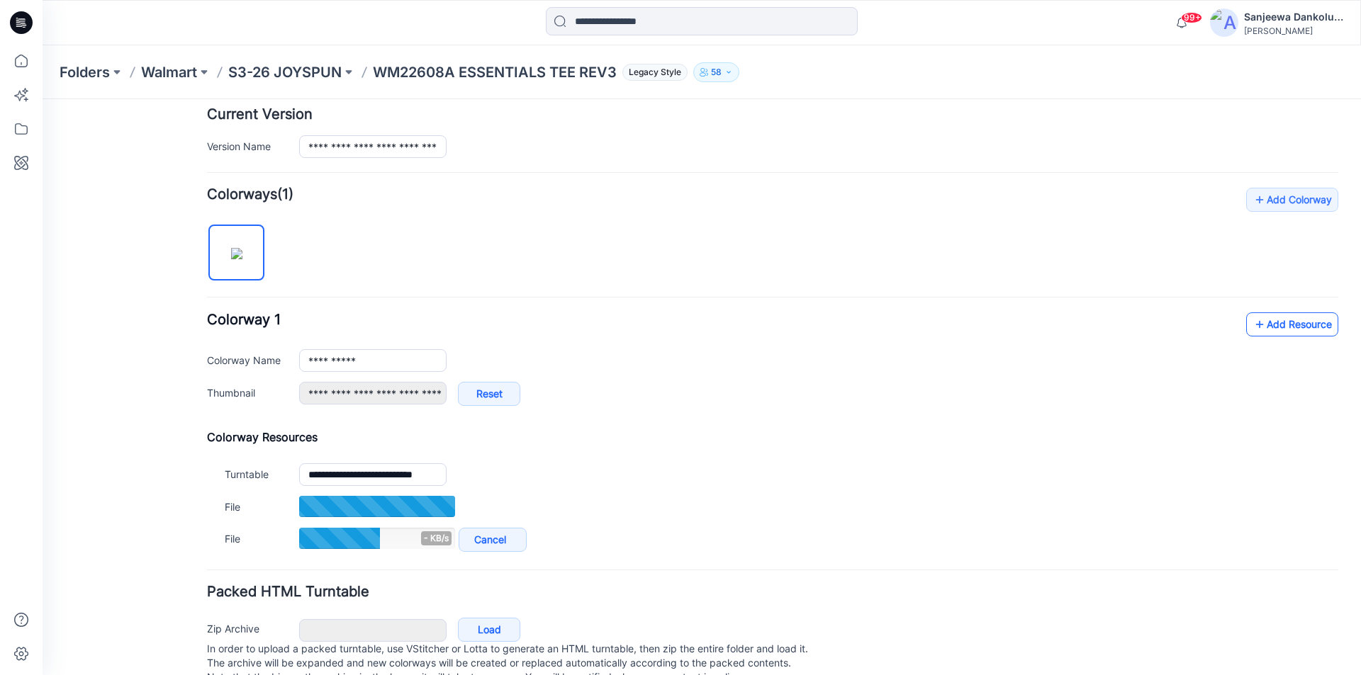
click at [1303, 320] on link "Add Resource" at bounding box center [1292, 325] width 92 height 24
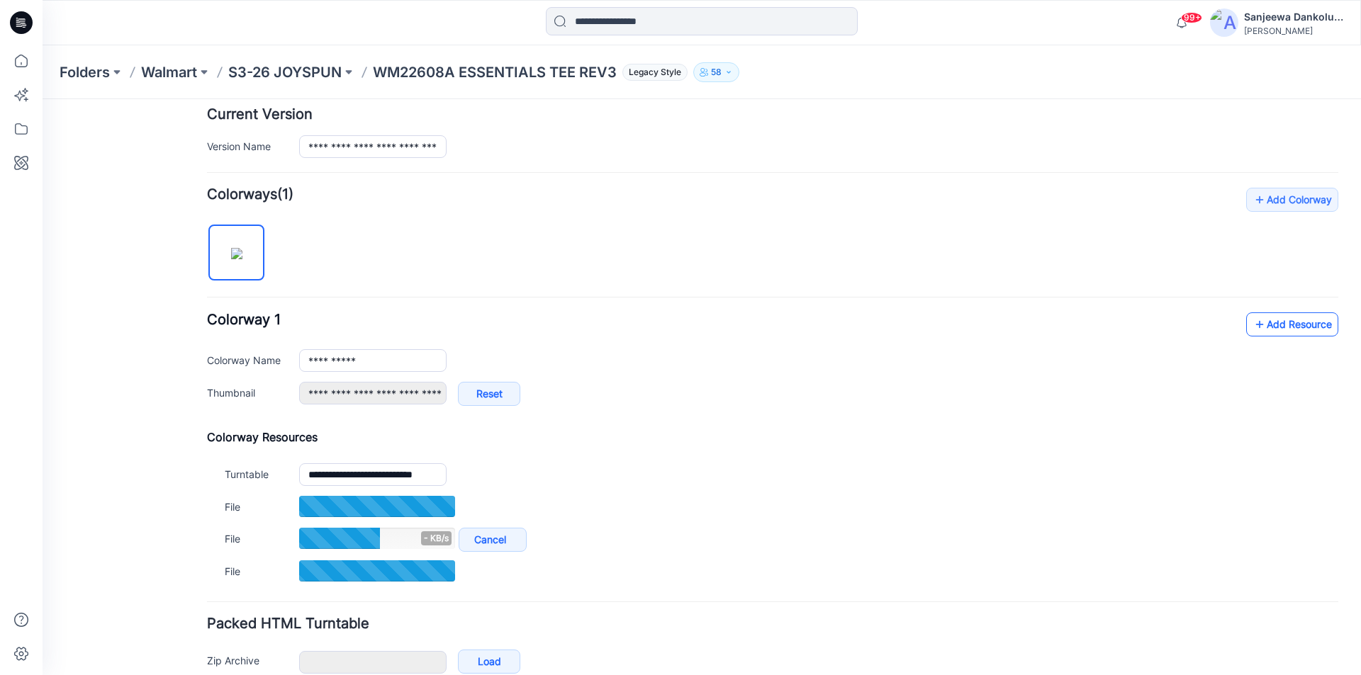
click at [1297, 323] on link "Add Resource" at bounding box center [1292, 325] width 92 height 24
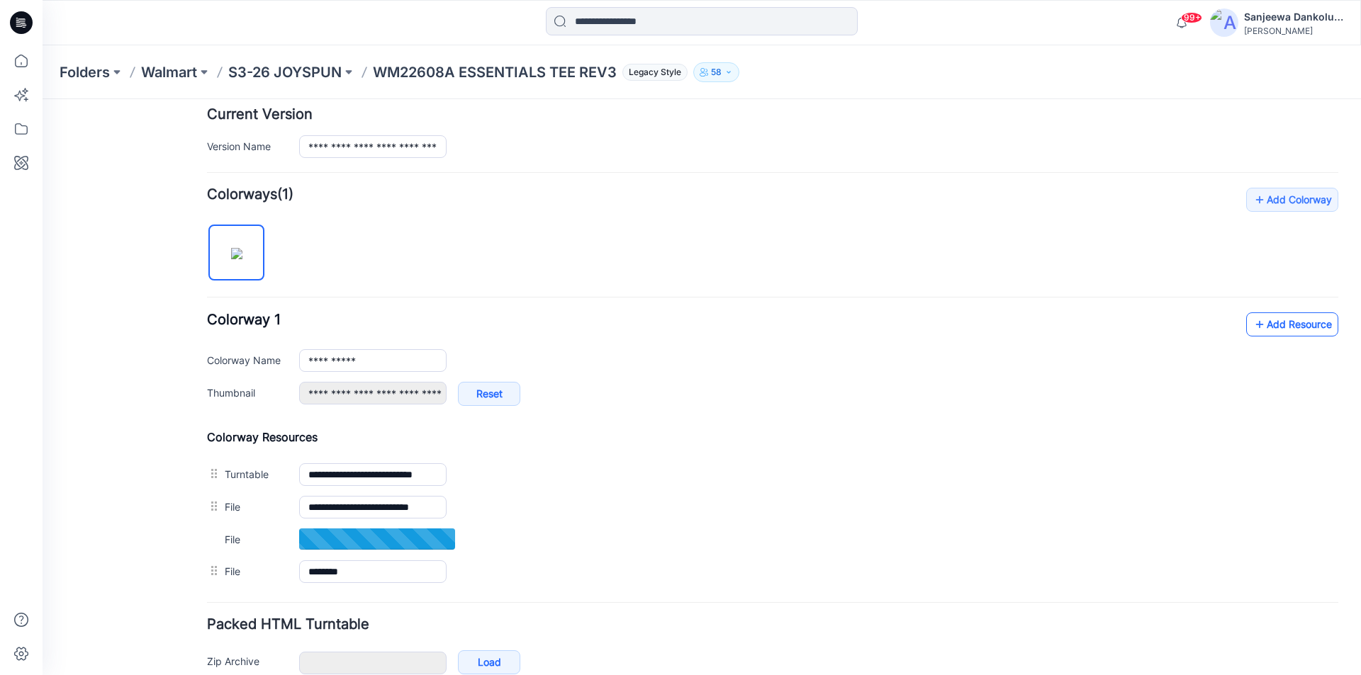
click at [1292, 318] on link "Add Resource" at bounding box center [1292, 325] width 92 height 24
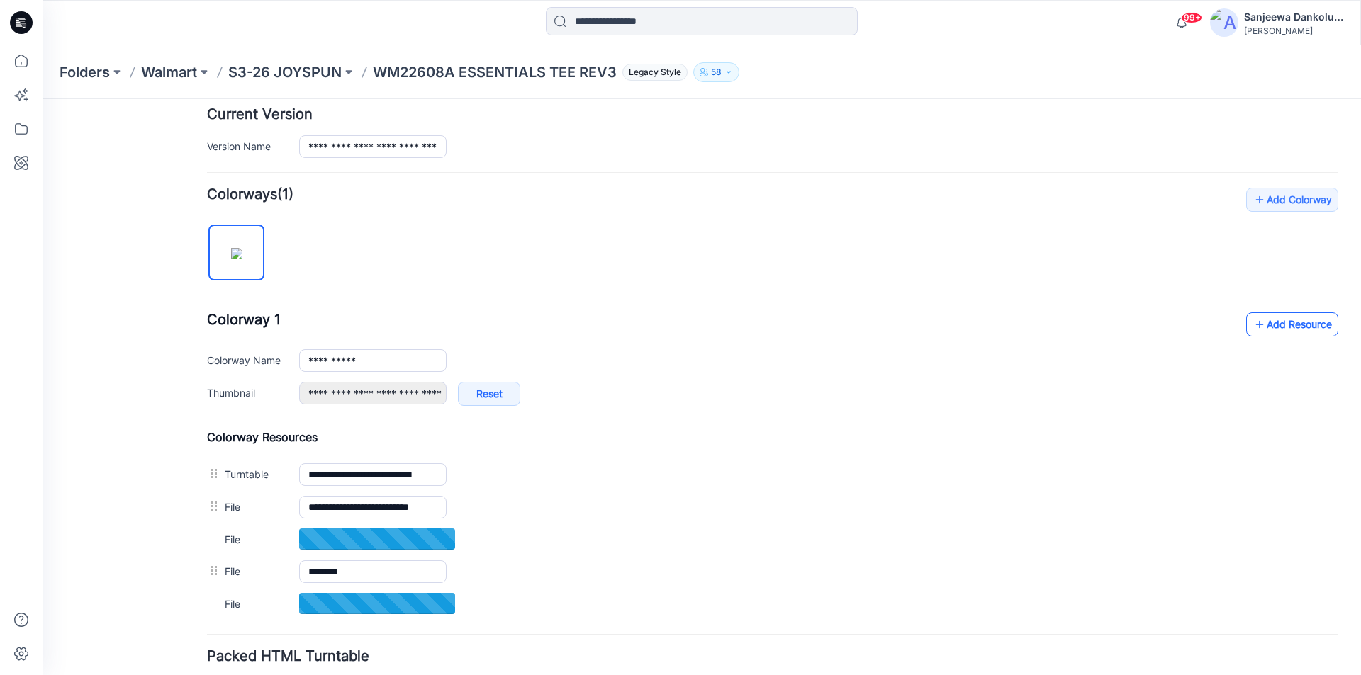
click at [1288, 322] on link "Add Resource" at bounding box center [1292, 325] width 92 height 24
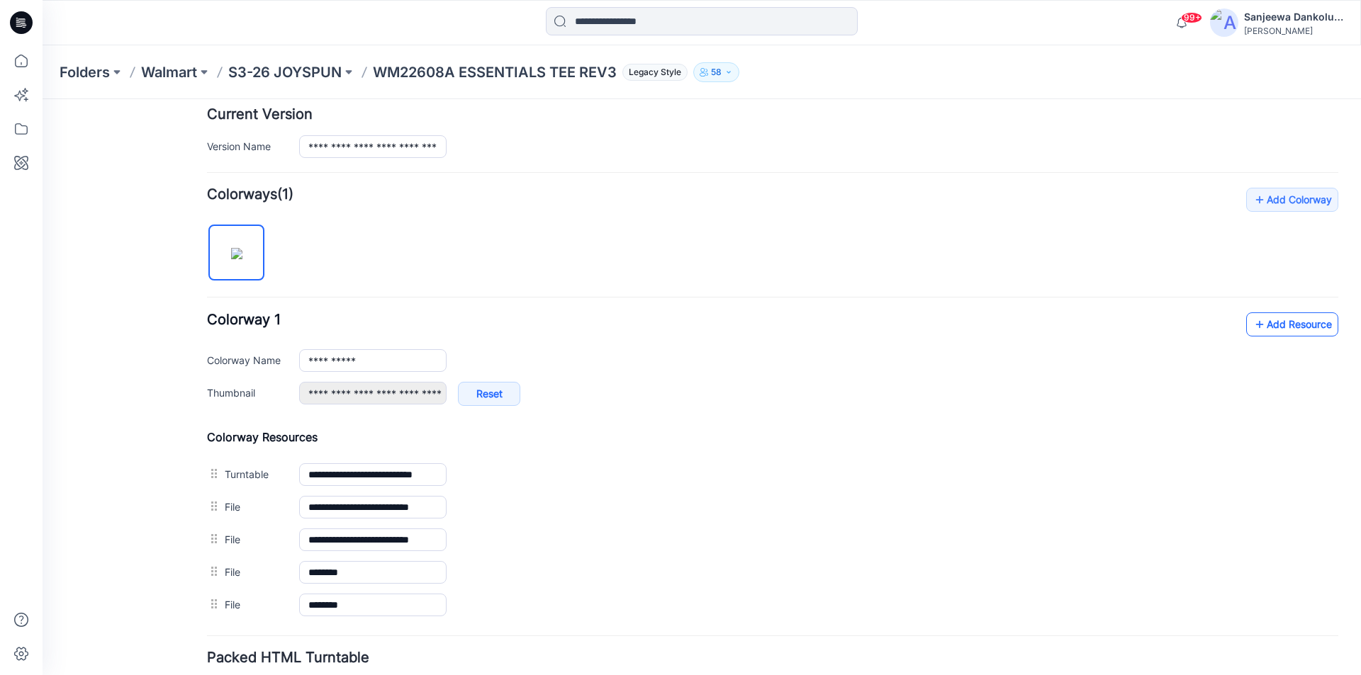
click at [1294, 320] on link "Add Resource" at bounding box center [1292, 325] width 92 height 24
click at [11, 15] on icon at bounding box center [21, 22] width 23 height 45
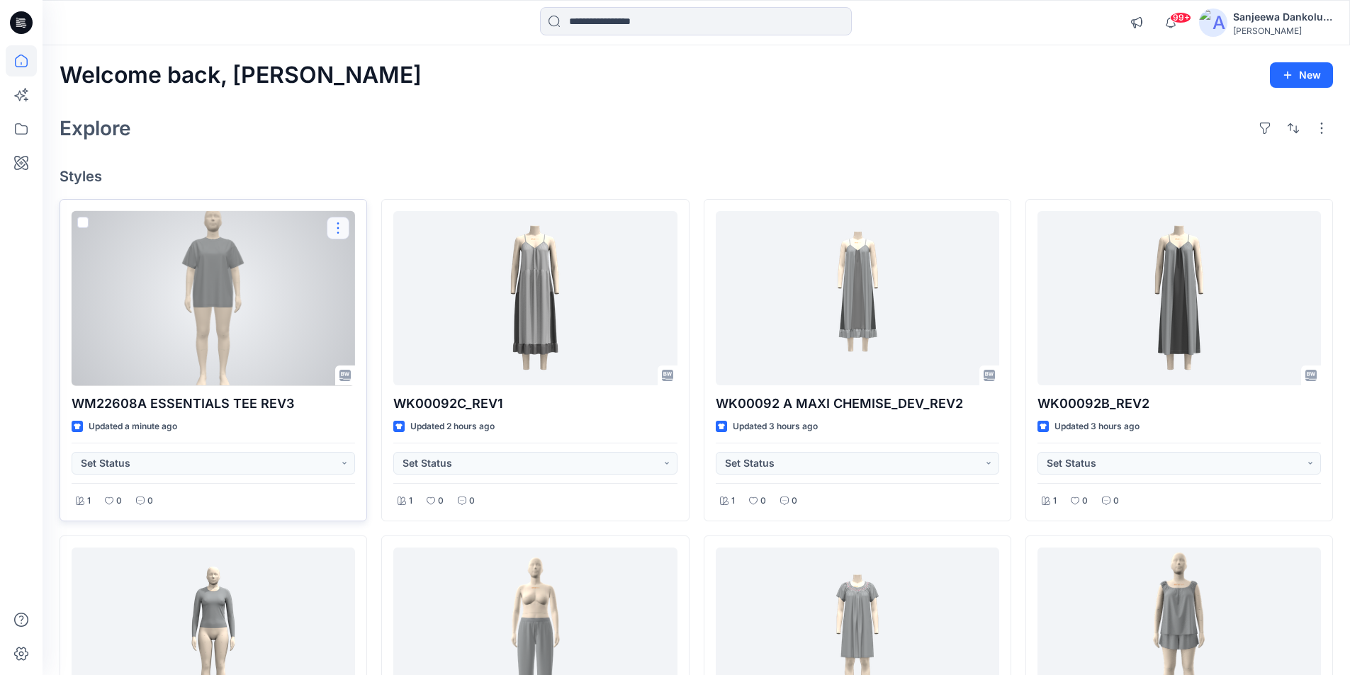
click at [341, 225] on button "button" at bounding box center [338, 228] width 23 height 23
click at [375, 288] on p "Comment" at bounding box center [377, 287] width 45 height 15
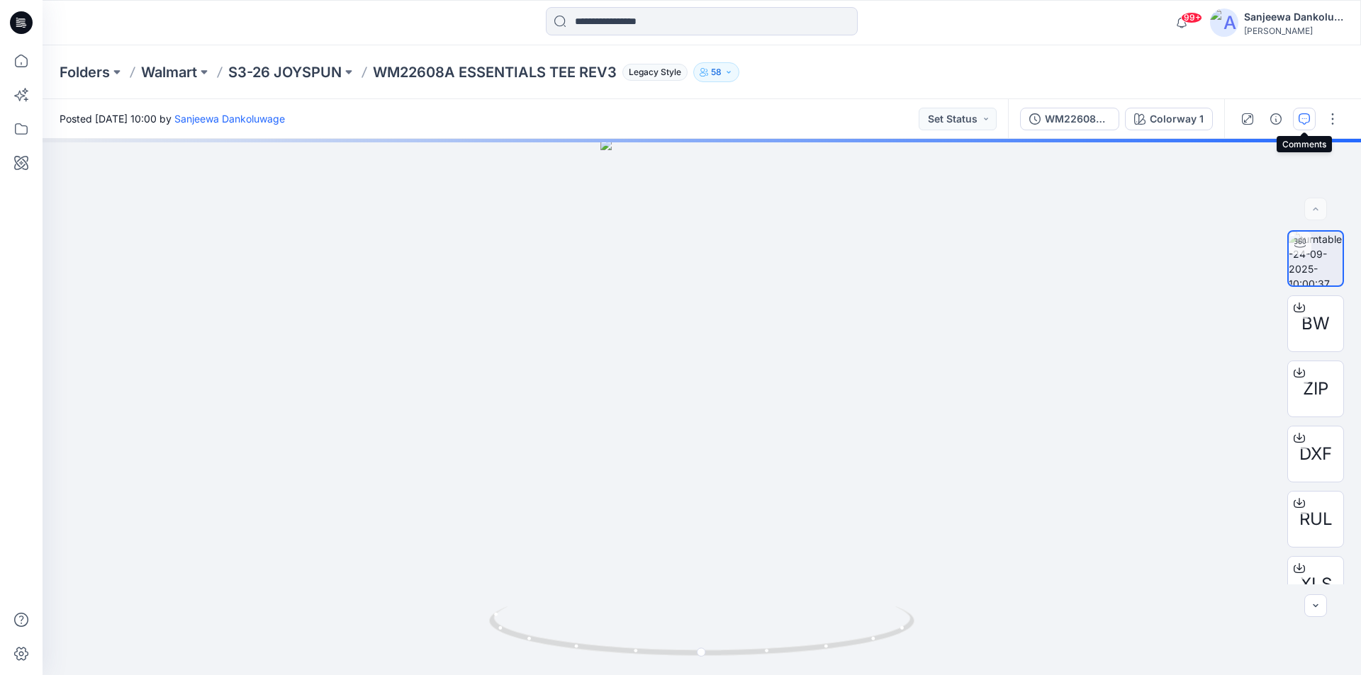
click at [1304, 111] on button "button" at bounding box center [1304, 119] width 23 height 23
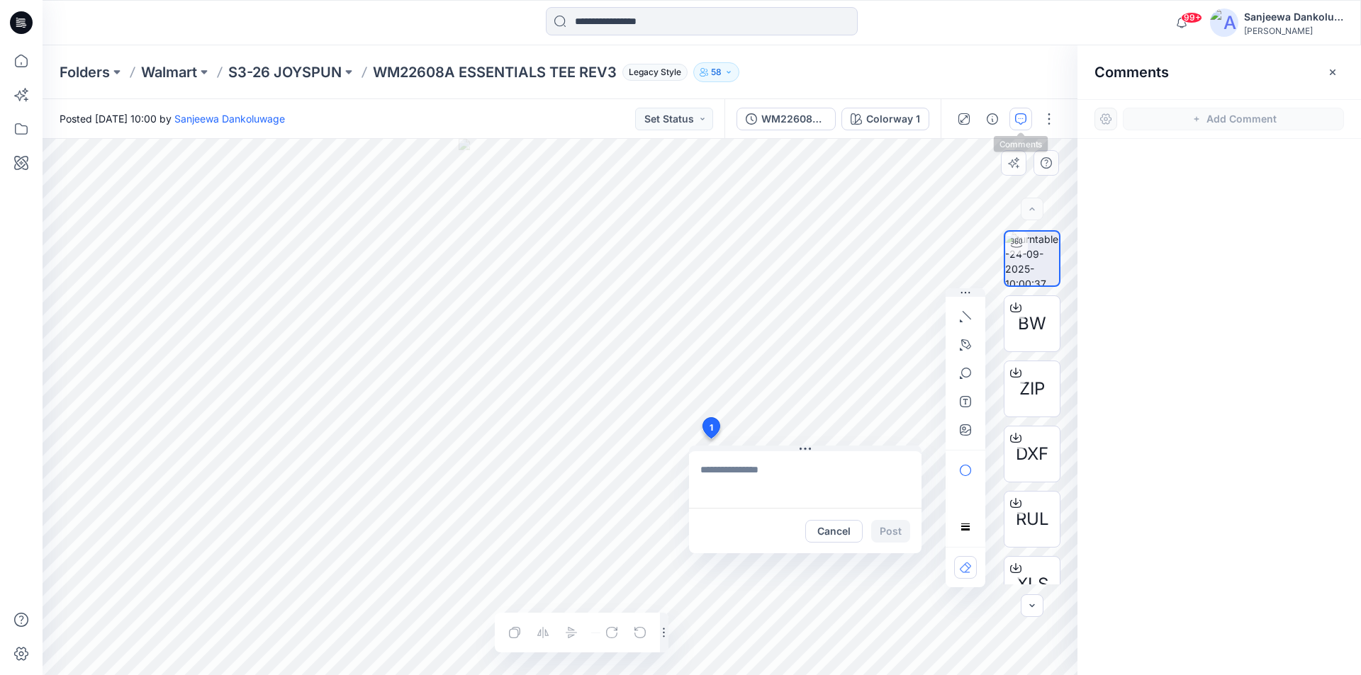
click at [710, 439] on div "1 Cancel Post Layer 1" at bounding box center [560, 407] width 1035 height 536
type textarea "**********"
click at [703, 467] on textarea "**********" at bounding box center [805, 479] width 232 height 57
click at [889, 532] on button "Post" at bounding box center [890, 531] width 39 height 23
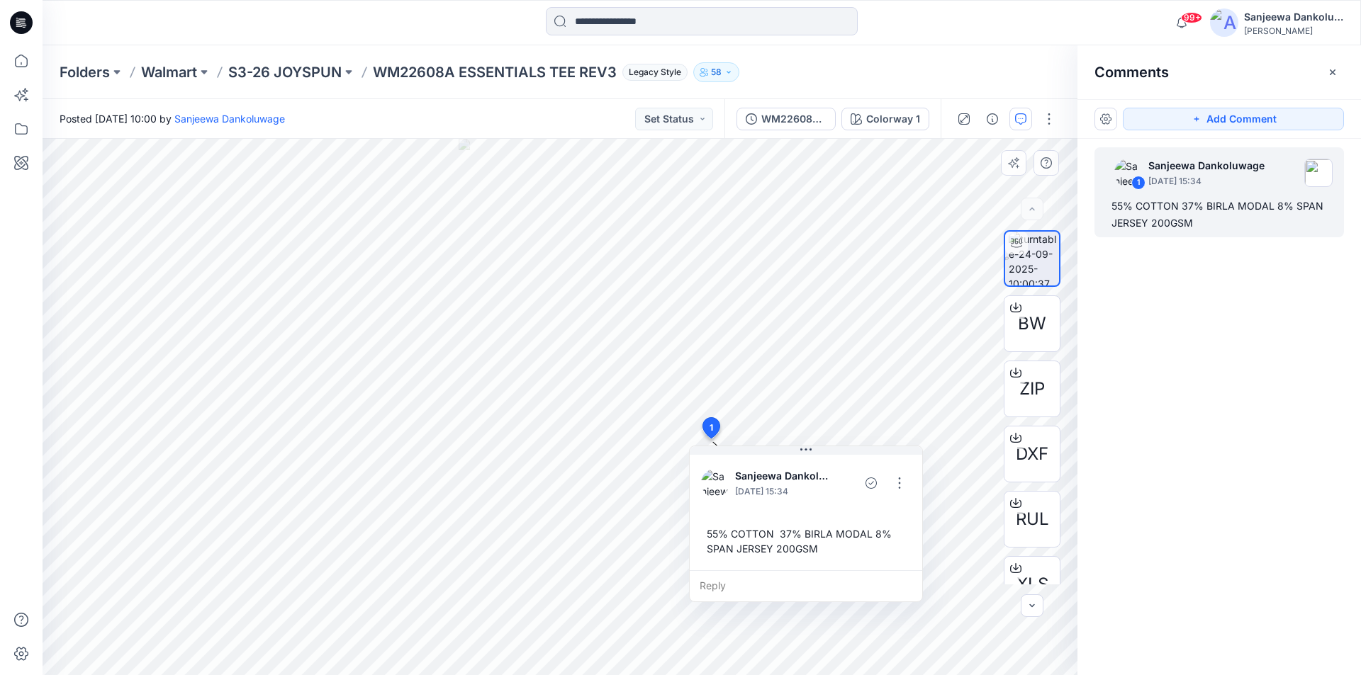
click at [826, 549] on div "55% COTTON 37% BIRLA MODAL 8% SPAN JERSEY 200GSM" at bounding box center [806, 541] width 210 height 41
click at [897, 485] on button "button" at bounding box center [899, 483] width 23 height 23
click at [875, 556] on p "Delete thread" at bounding box center [902, 554] width 63 height 15
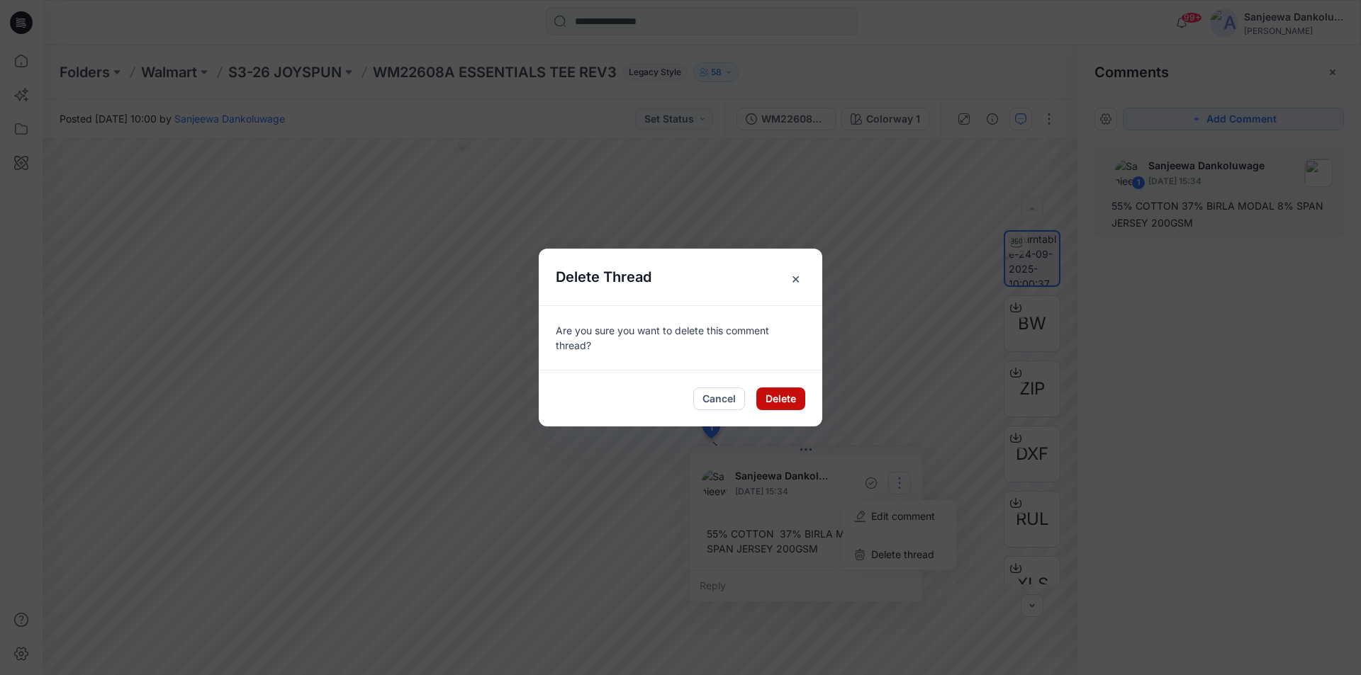
click at [780, 401] on button "Delete" at bounding box center [780, 399] width 49 height 23
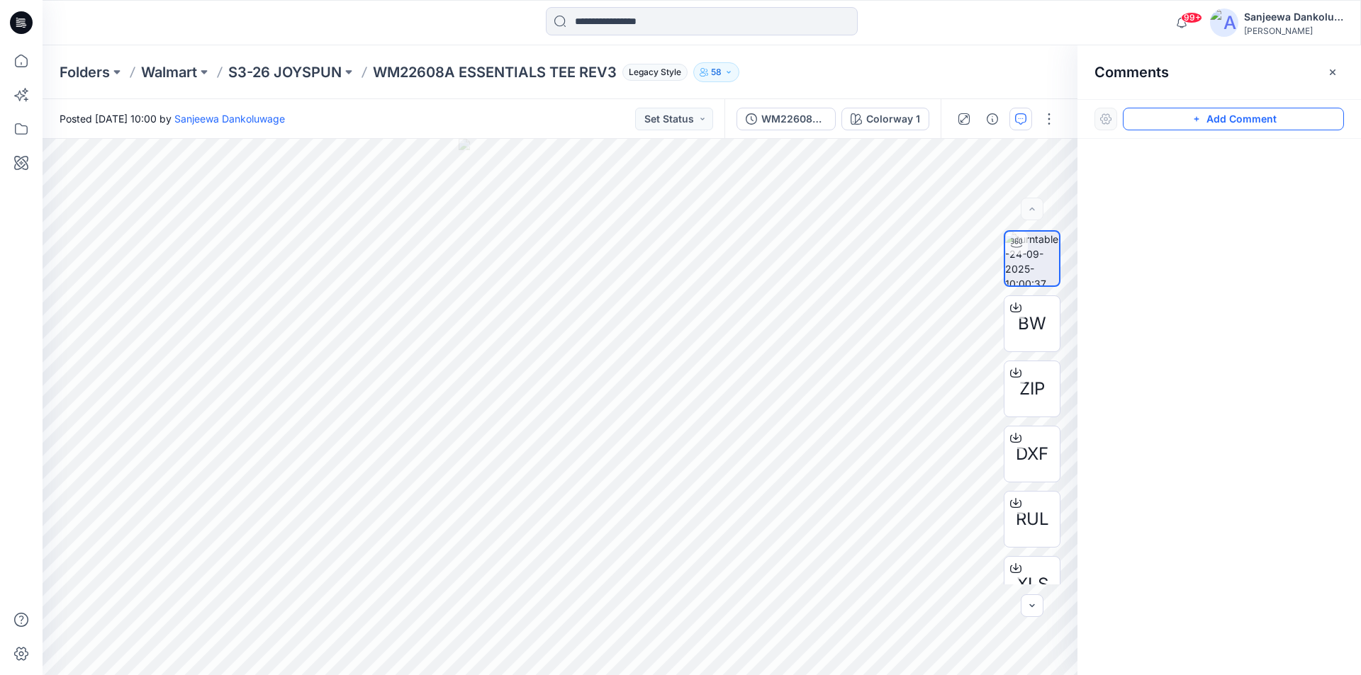
click at [1276, 115] on button "Add Comment" at bounding box center [1233, 119] width 221 height 23
click at [716, 303] on div "2" at bounding box center [560, 407] width 1035 height 536
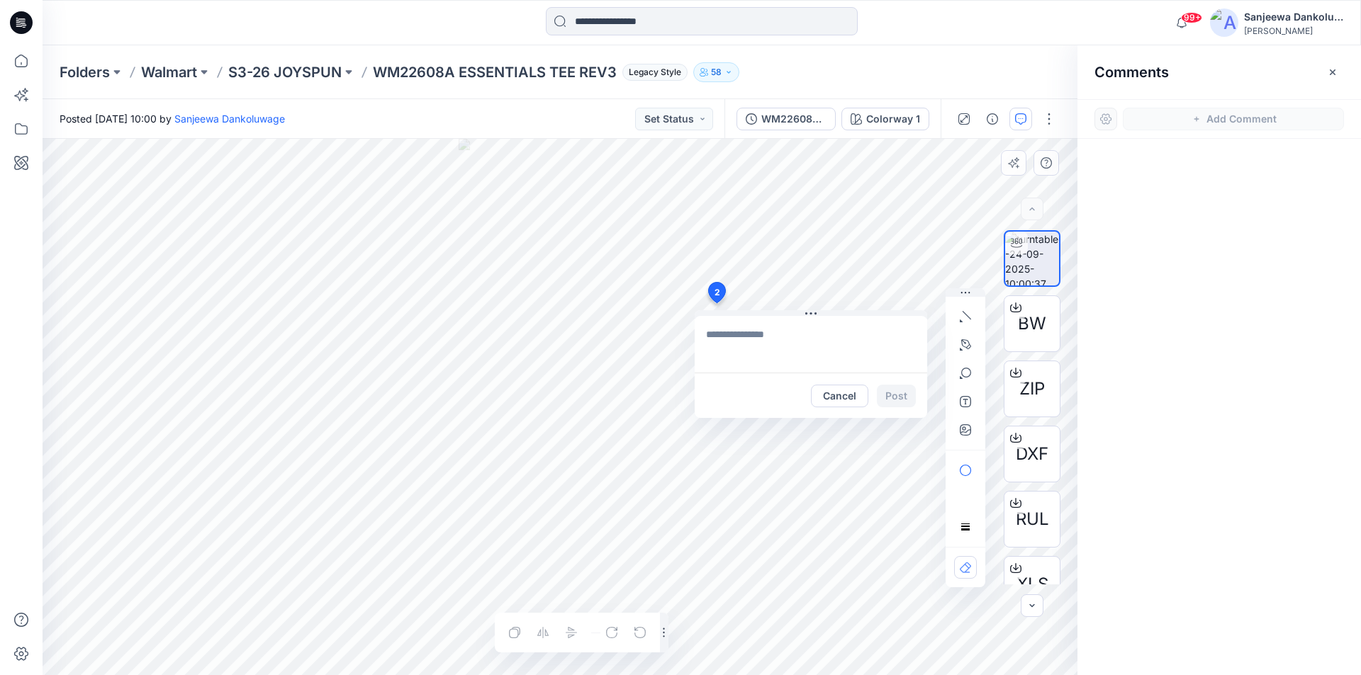
type textarea "**********"
click at [904, 404] on button "Post" at bounding box center [896, 396] width 39 height 23
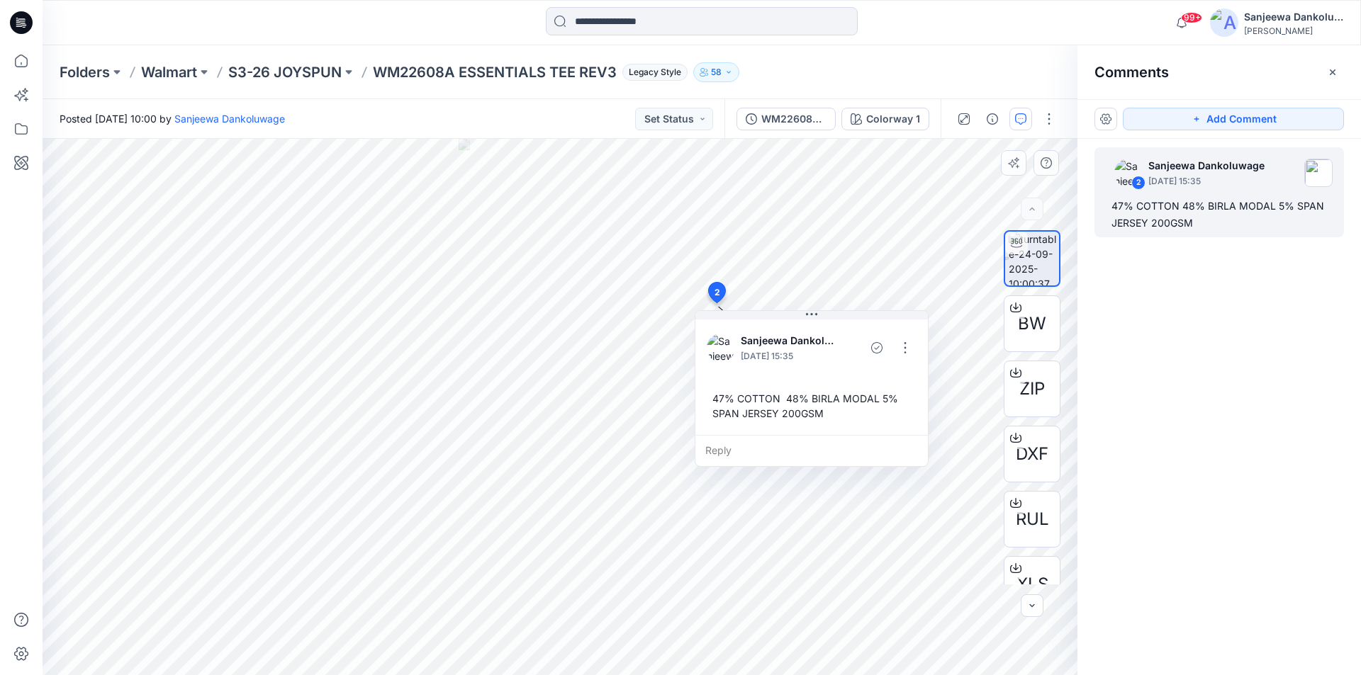
scroll to position [28, 0]
click at [16, 22] on icon at bounding box center [18, 22] width 4 height 1
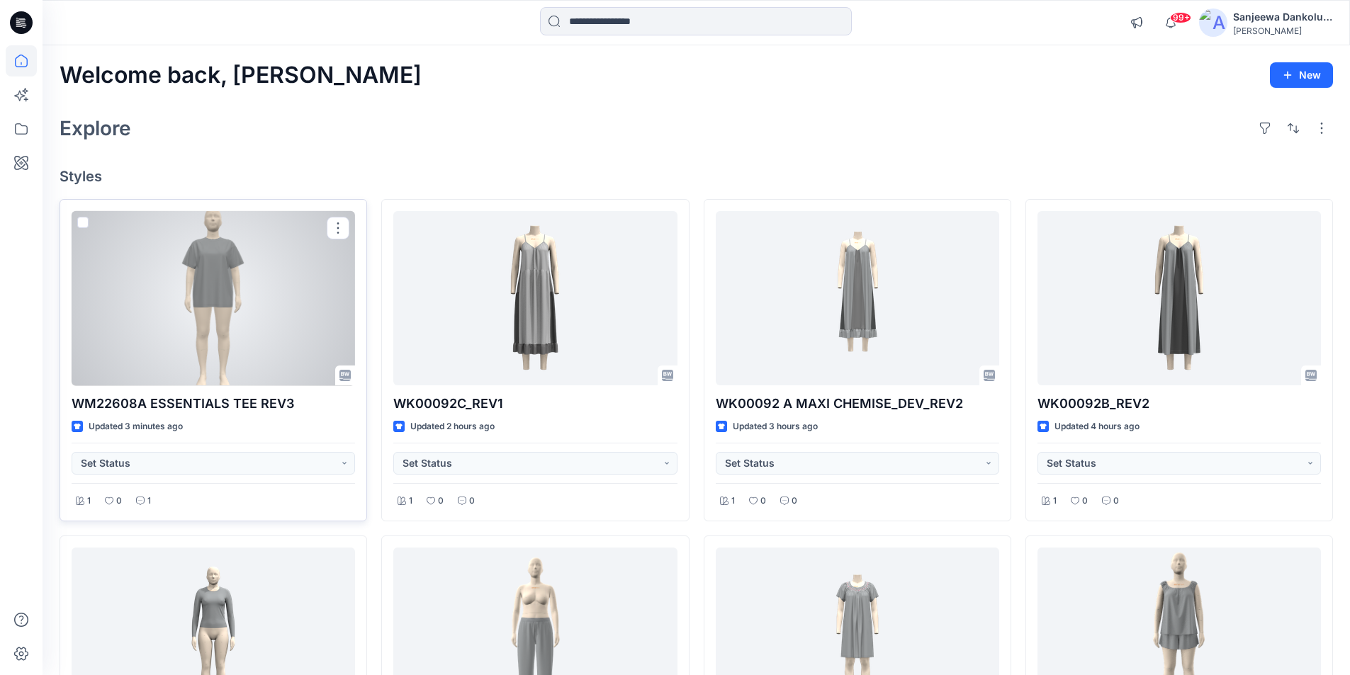
click at [189, 342] on div at bounding box center [213, 298] width 283 height 175
click at [259, 364] on div at bounding box center [213, 298] width 283 height 175
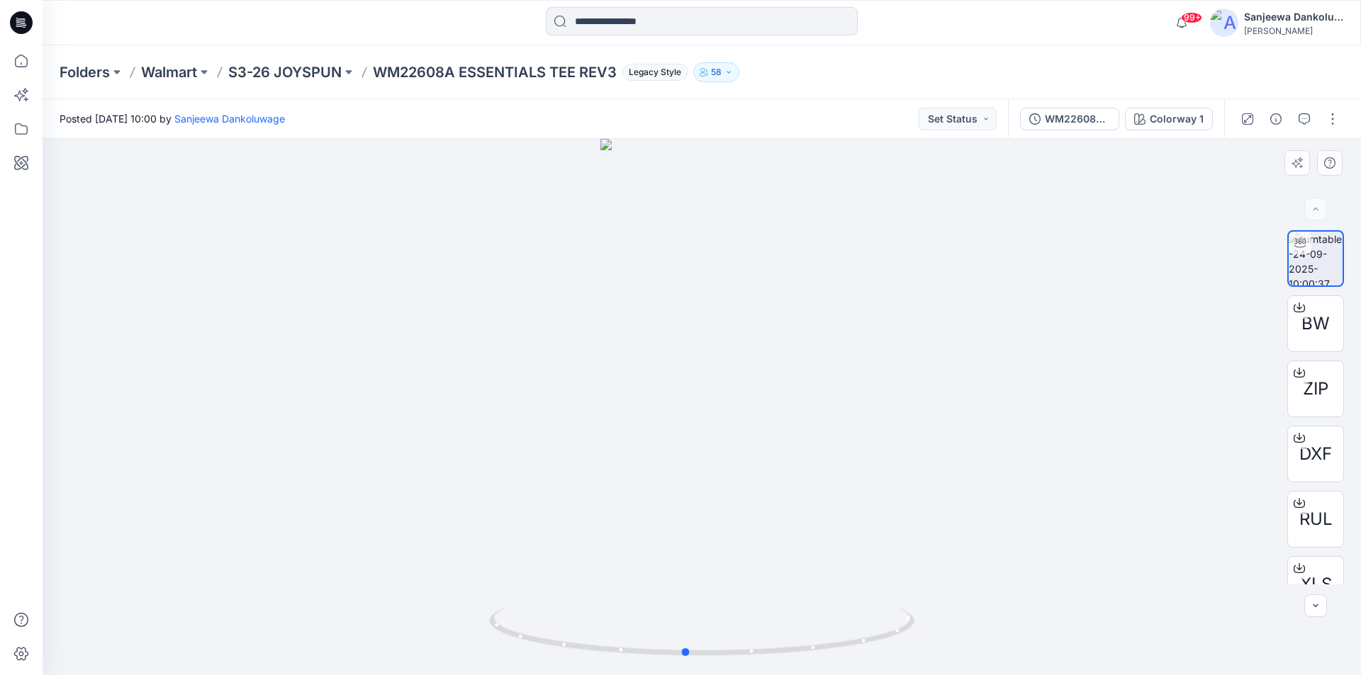
drag, startPoint x: 703, startPoint y: 652, endPoint x: 1112, endPoint y: 579, distance: 415.4
click at [1112, 579] on div at bounding box center [702, 407] width 1318 height 536
